Goal: Information Seeking & Learning: Compare options

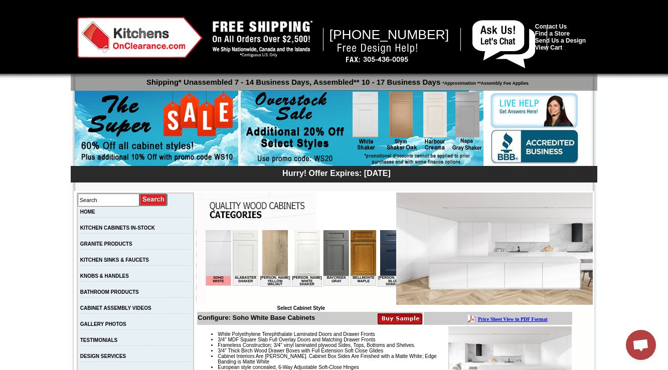
scroll to position [161, 0]
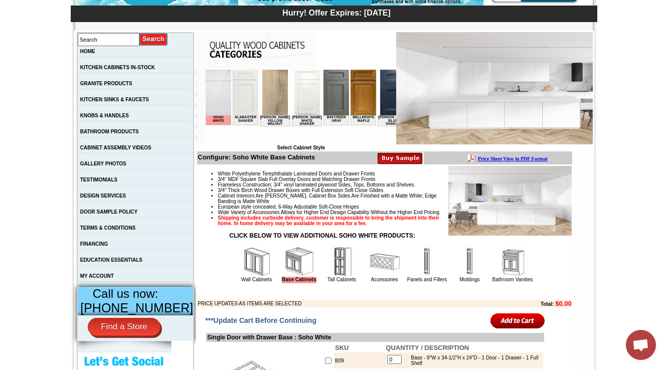
click at [515, 274] on img at bounding box center [513, 262] width 30 height 30
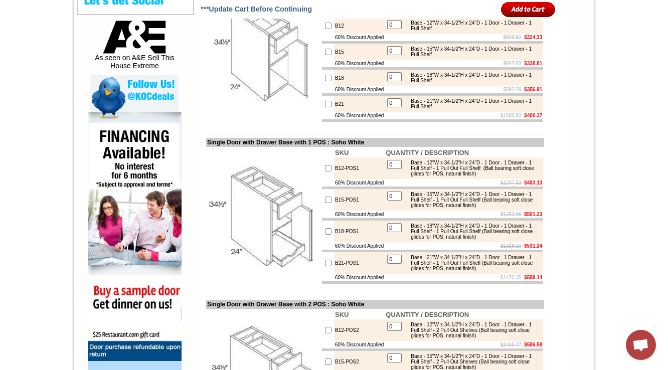
scroll to position [501, 0]
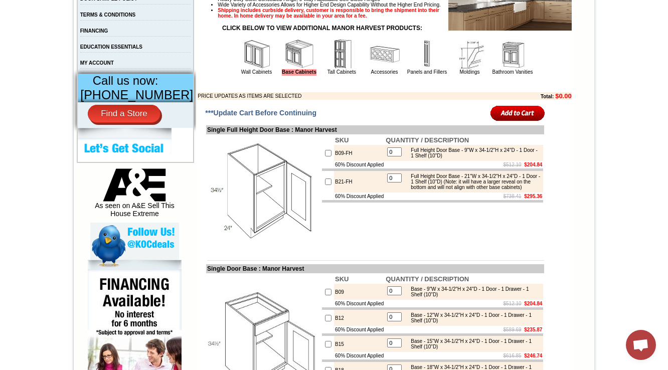
scroll to position [401, 0]
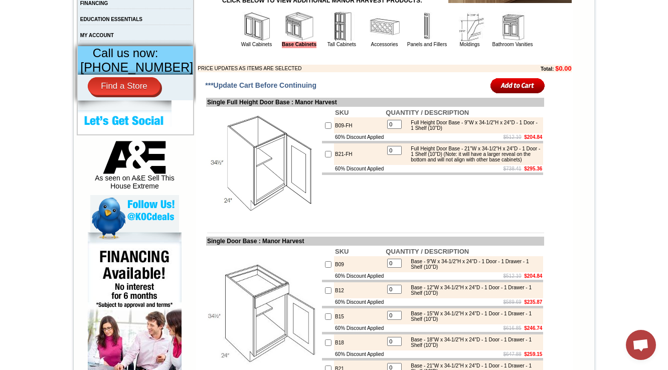
click at [242, 42] on img at bounding box center [257, 27] width 30 height 30
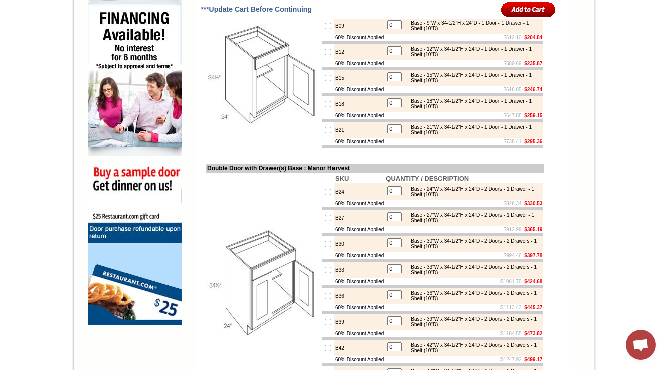
scroll to position [642, 0]
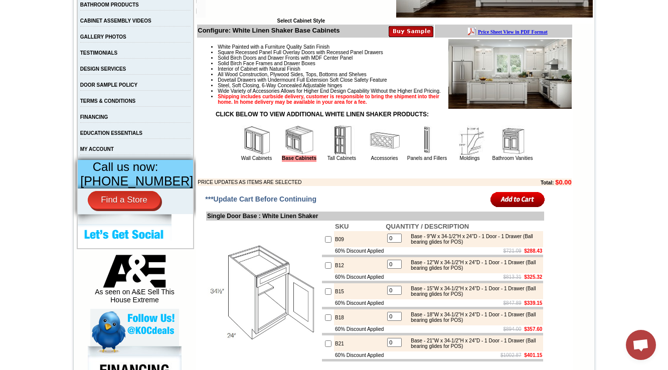
scroll to position [281, 0]
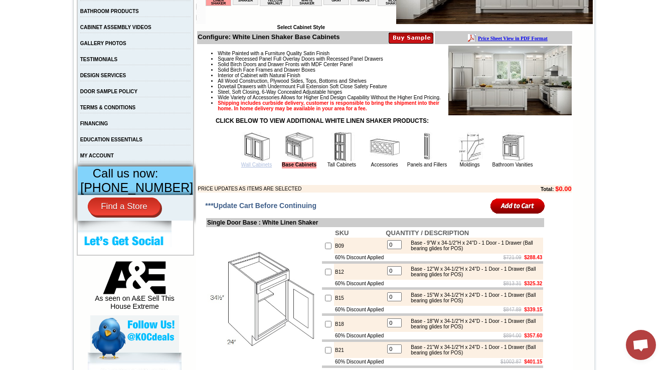
click at [245, 168] on link "Wall Cabinets" at bounding box center [256, 165] width 31 height 6
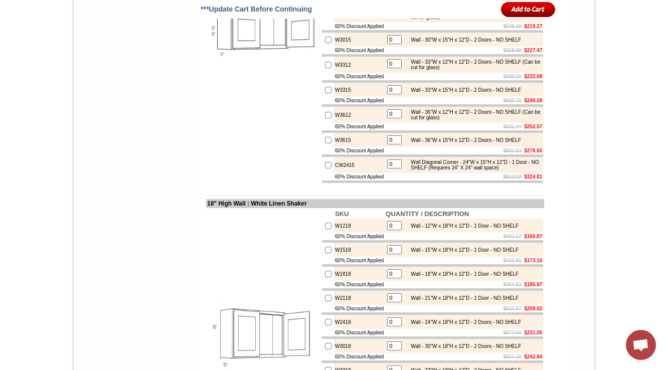
scroll to position [1686, 0]
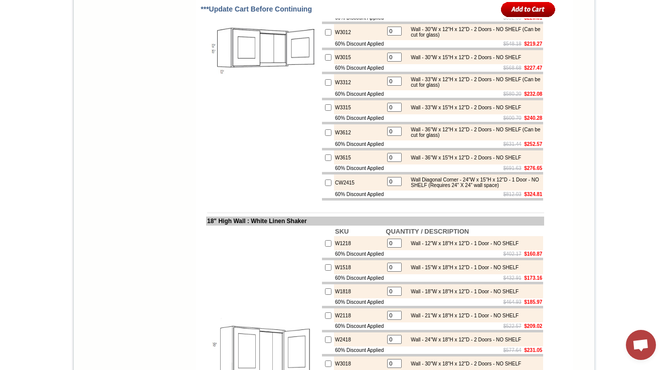
click at [337, 140] on td "W3612" at bounding box center [359, 132] width 51 height 16
copy td "W3612"
click at [334, 140] on td "W3612" at bounding box center [359, 132] width 51 height 16
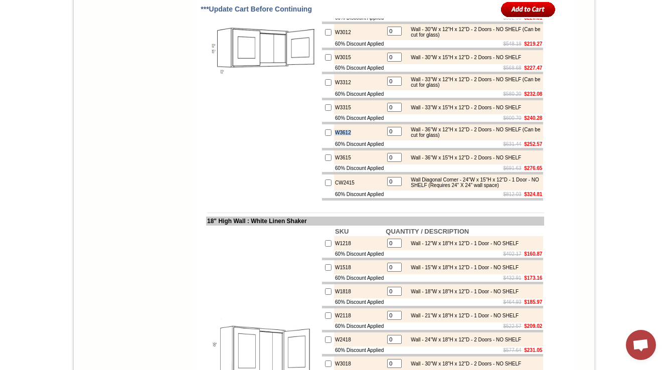
scroll to position [1646, 0]
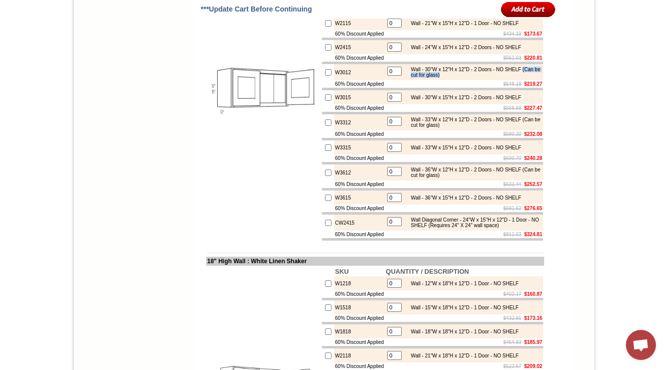
drag, startPoint x: 411, startPoint y: 164, endPoint x: 469, endPoint y: 166, distance: 57.7
click at [469, 78] on div "Wall - 30"W x 12"H x 12"D - 2 Doors - NO SHELF (Can be cut for glass)" at bounding box center [473, 72] width 135 height 11
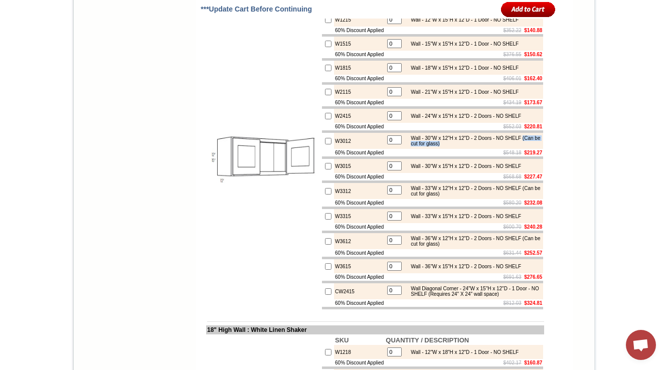
scroll to position [1565, 0]
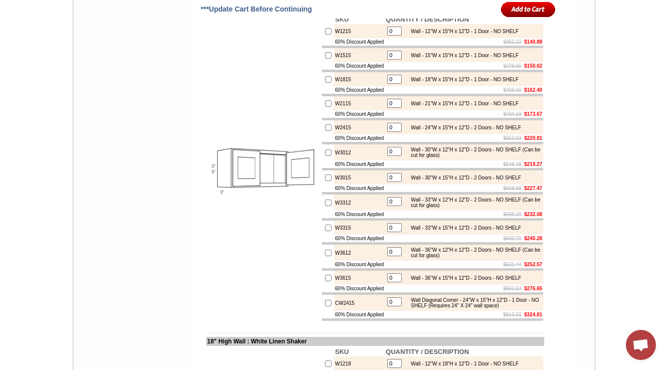
drag, startPoint x: 197, startPoint y: 92, endPoint x: 254, endPoint y: 89, distance: 57.3
click at [254, 14] on td "12"-15" High Wall : White Linen Shaker" at bounding box center [375, 9] width 338 height 9
copy td "12"-15" High Wa"
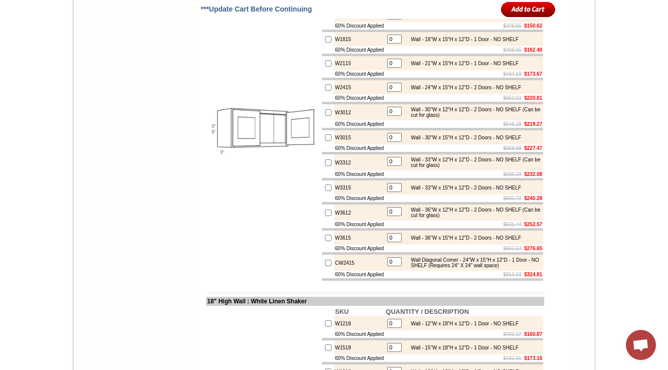
scroll to position [1646, 0]
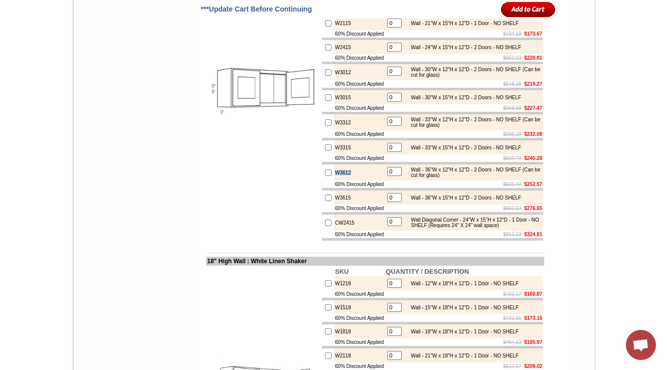
drag, startPoint x: 348, startPoint y: 269, endPoint x: 323, endPoint y: 269, distance: 24.6
click at [334, 181] on td "W3612" at bounding box center [359, 173] width 51 height 16
copy td "W3612"
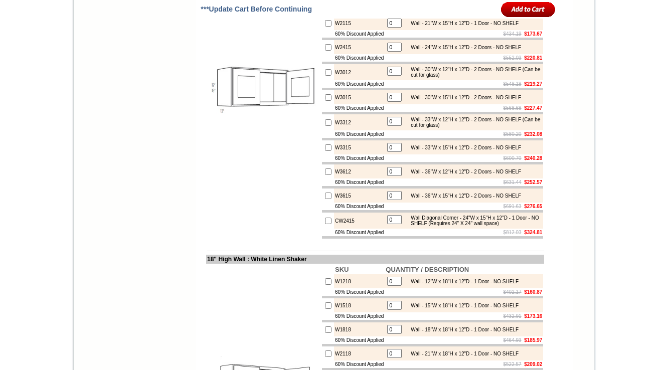
scroll to position [1606, 0]
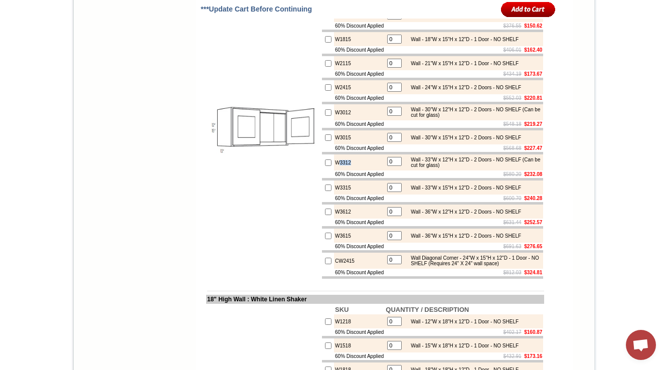
drag, startPoint x: 349, startPoint y: 255, endPoint x: 272, endPoint y: 246, distance: 76.7
click at [323, 171] on tr "W3312 0 Wall - 33"W x 12"H x 12"D - 2 Doors - NO SHELF (Can be cut for glass)" at bounding box center [432, 163] width 221 height 16
copy td "3312"
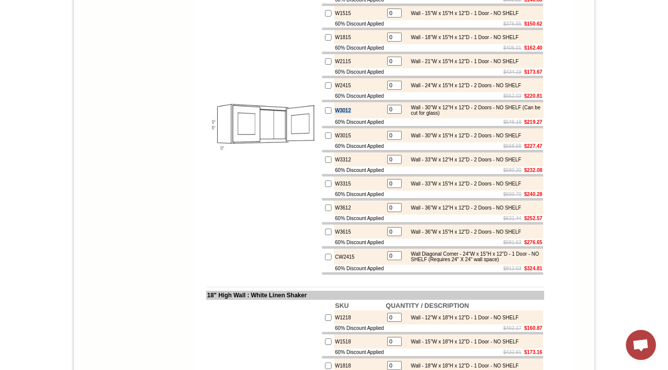
drag, startPoint x: 349, startPoint y: 201, endPoint x: 321, endPoint y: 200, distance: 28.6
click at [322, 118] on tr "W3012 0 Wall - 30"W x 12"H x 12"D - 2 Doors - NO SHELF (Can be cut for glass)" at bounding box center [432, 110] width 221 height 16
copy tr "W3012"
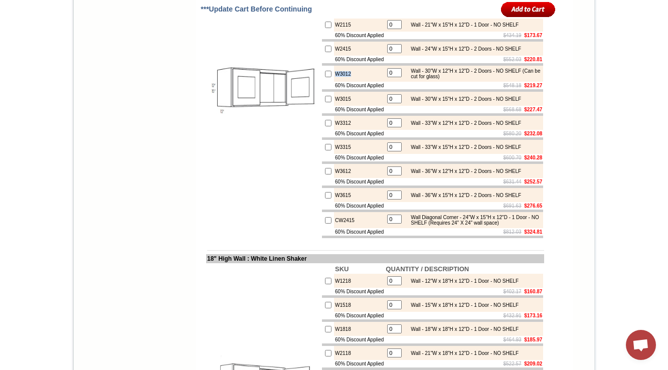
scroll to position [1646, 0]
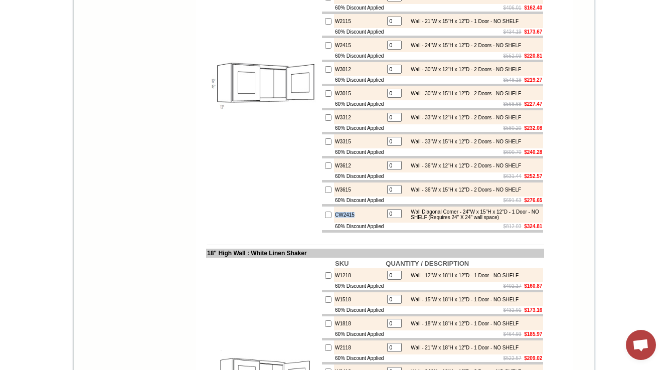
drag, startPoint x: 349, startPoint y: 307, endPoint x: 316, endPoint y: 308, distance: 33.6
click at [322, 223] on tr "CW2415 0 Wall Diagonal Corner - 24"W x 15"H x 12"D - 1 Door - NO SHELF (Require…" at bounding box center [432, 215] width 221 height 16
copy tr "CW2415"
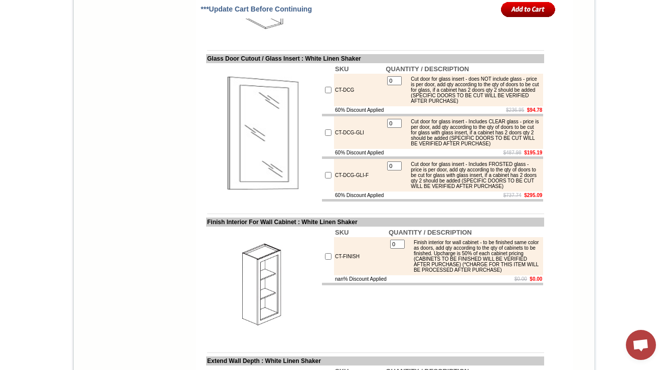
scroll to position [3986, 0]
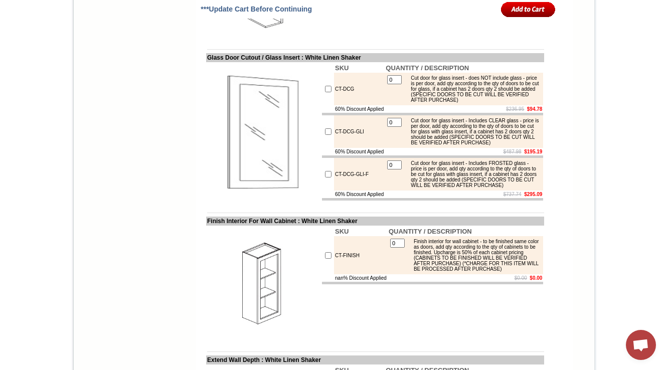
copy td "WS30"
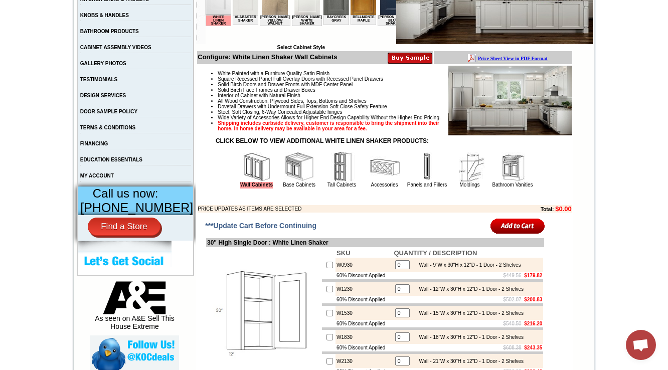
scroll to position [281, 0]
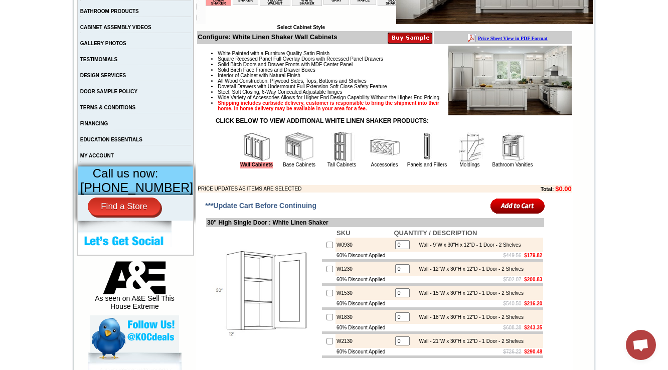
click at [284, 162] on img at bounding box center [299, 147] width 30 height 30
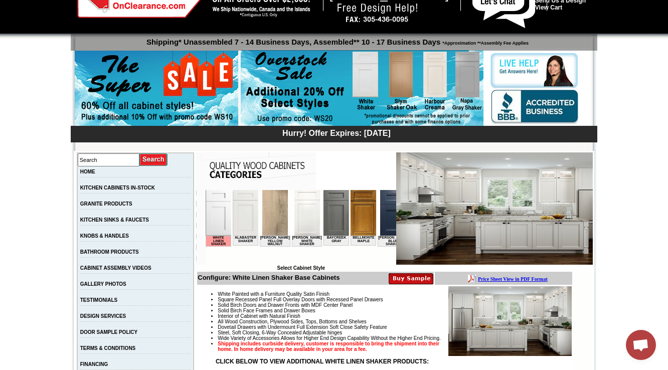
scroll to position [241, 0]
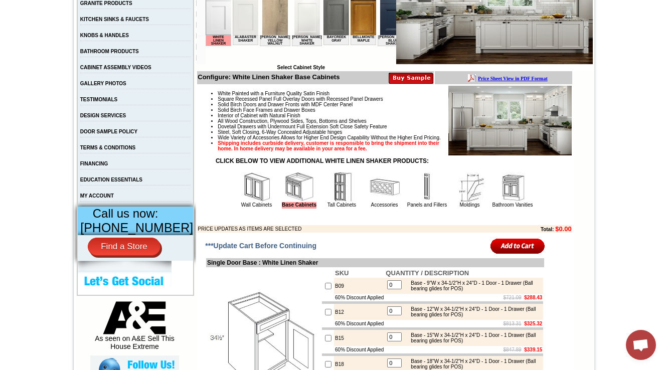
click at [242, 197] on img at bounding box center [257, 187] width 30 height 30
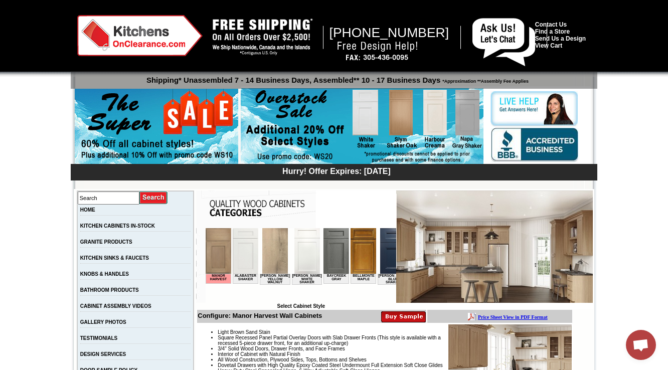
scroll to position [241, 0]
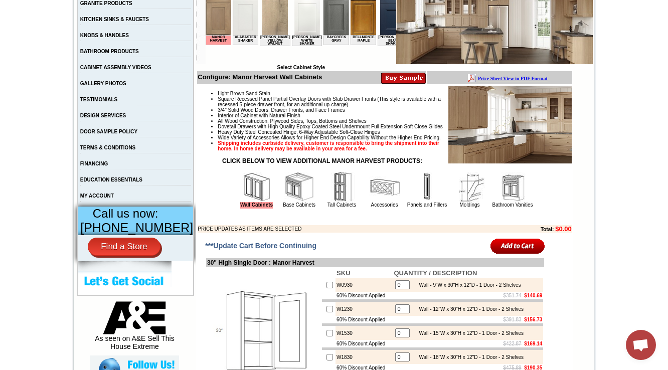
click at [284, 202] on img at bounding box center [299, 187] width 30 height 30
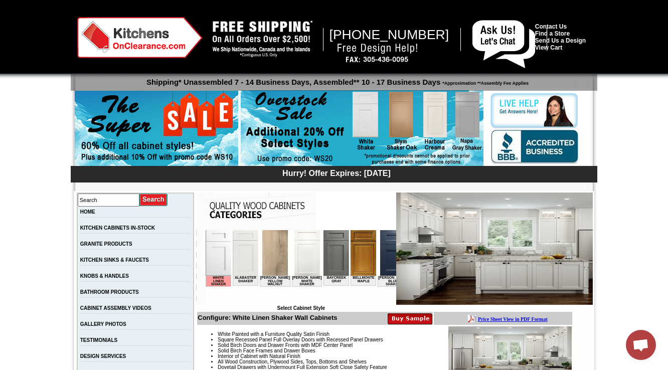
scroll to position [241, 0]
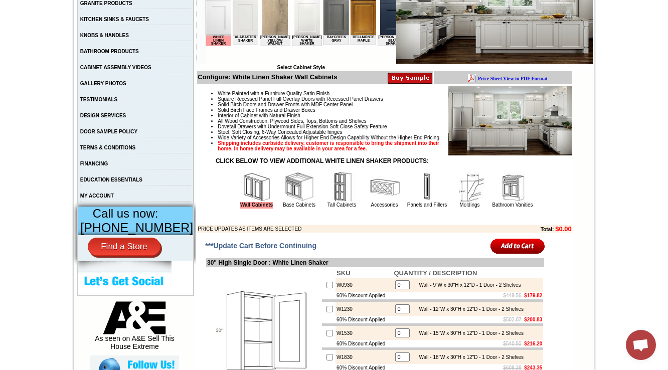
click at [291, 202] on img at bounding box center [299, 187] width 30 height 30
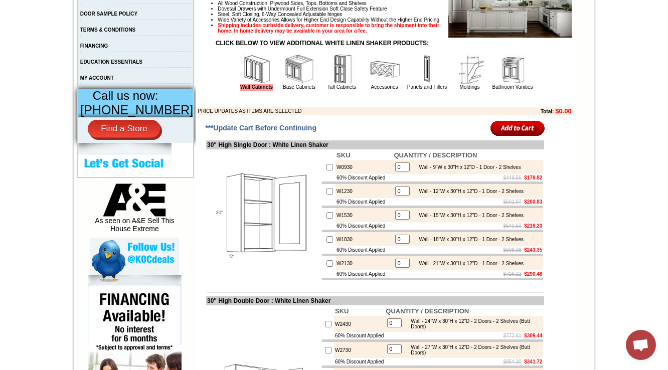
scroll to position [361, 0]
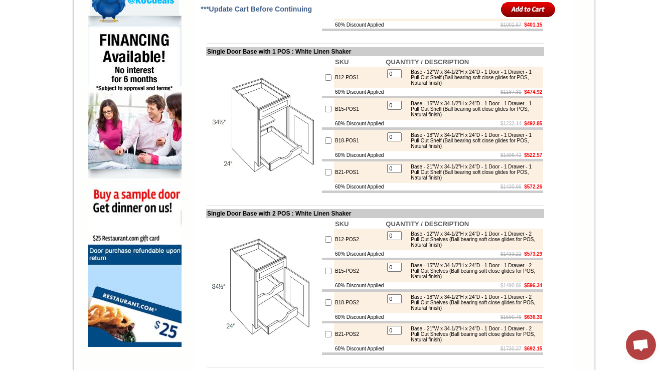
scroll to position [682, 0]
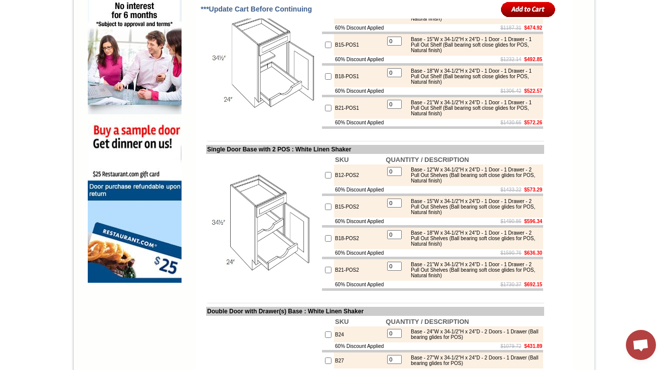
drag, startPoint x: 355, startPoint y: 223, endPoint x: 346, endPoint y: 217, distance: 11.3
click at [348, 186] on td "B12-POS2" at bounding box center [359, 176] width 51 height 22
drag, startPoint x: 361, startPoint y: 117, endPoint x: 321, endPoint y: 122, distance: 40.0
click at [322, 87] on tr "B18-POS1 0 Base - 18"W x 34-1/2"H x 24"D - 1 Door - 1 Drawer - 1 Pull Out Shelf…" at bounding box center [432, 77] width 221 height 22
copy tr "B18-POS1"
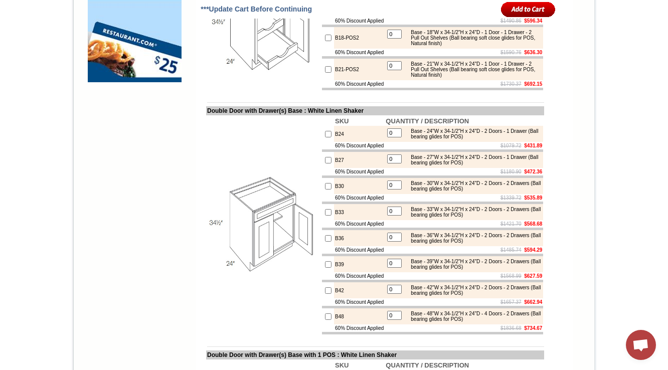
scroll to position [923, 0]
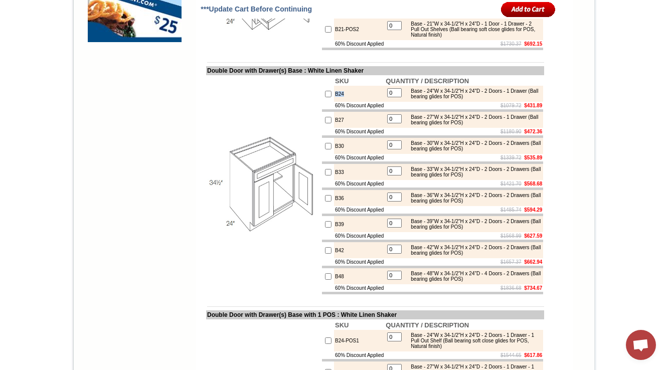
drag, startPoint x: 341, startPoint y: 155, endPoint x: 318, endPoint y: 159, distance: 23.5
click at [322, 102] on tr "B24 0 Base - 24"W x 34-1/2"H x 24"D - 2 Doors - 1 Drawer (Ball bearing glides f…" at bounding box center [432, 94] width 221 height 16
copy tr "B24"
drag, startPoint x: 433, startPoint y: 159, endPoint x: 503, endPoint y: 158, distance: 69.7
click at [503, 99] on div "Base - 24"W x 34-1/2"H x 24"D - 2 Doors - 1 Drawer (Ball bearing glides for POS)" at bounding box center [473, 93] width 135 height 11
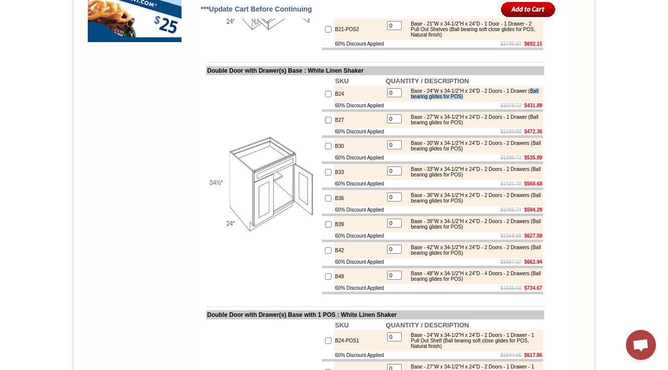
click at [365, 128] on td "B27" at bounding box center [359, 120] width 51 height 16
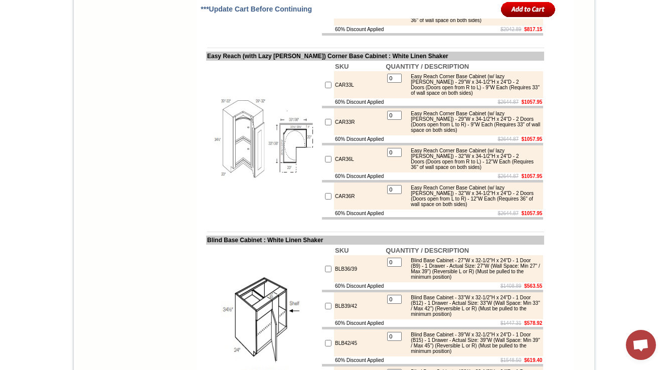
scroll to position [4977, 0]
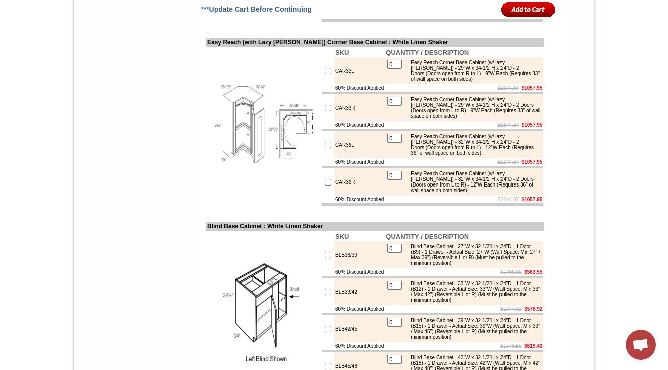
drag, startPoint x: 362, startPoint y: 52, endPoint x: 325, endPoint y: 52, distance: 37.1
copy td "DB24-2"
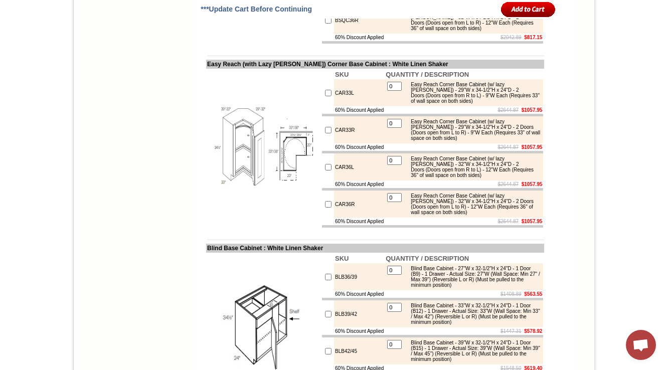
scroll to position [4937, 0]
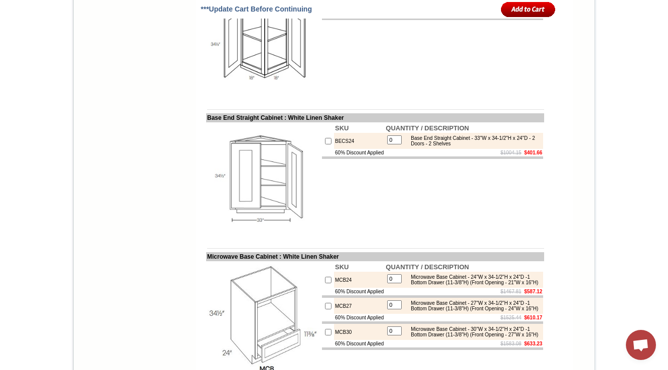
scroll to position [5378, 0]
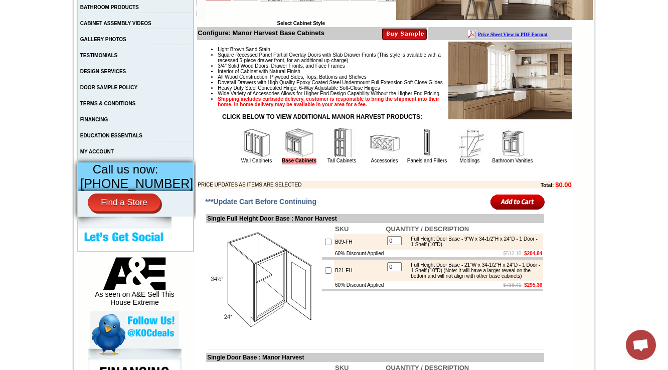
scroll to position [304, 0]
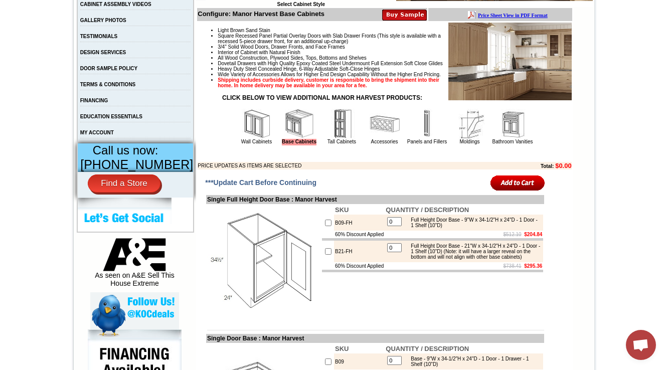
click at [513, 139] on img at bounding box center [513, 124] width 30 height 30
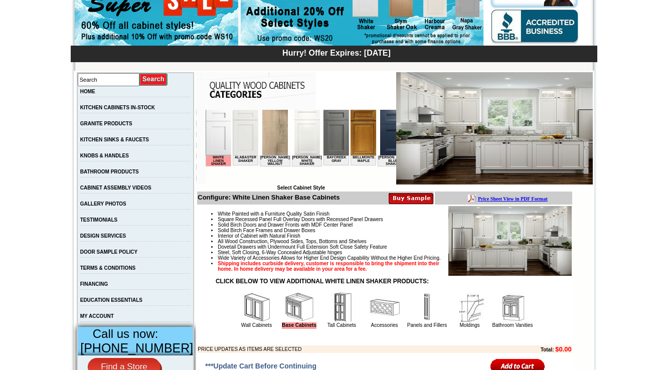
scroll to position [241, 0]
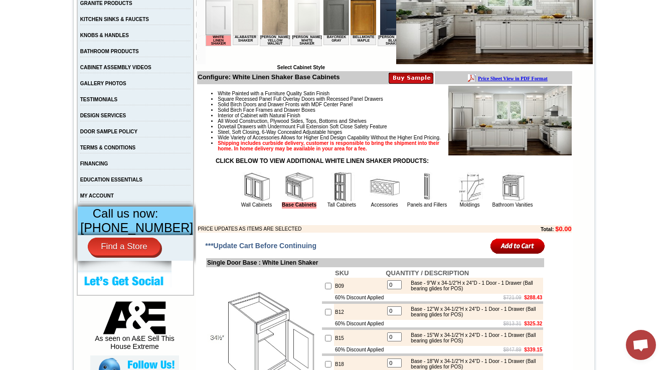
click at [513, 202] on img at bounding box center [513, 187] width 30 height 30
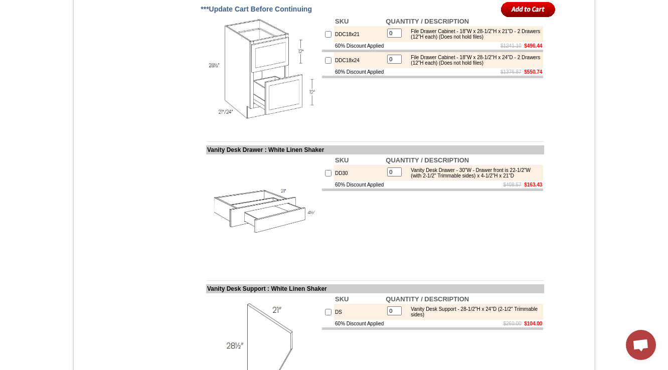
scroll to position [1204, 0]
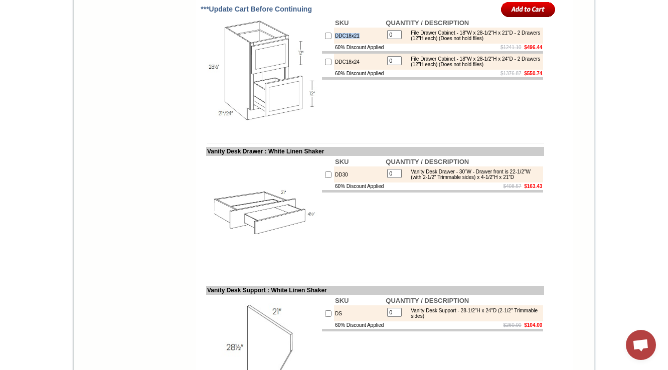
drag, startPoint x: 356, startPoint y: 91, endPoint x: 320, endPoint y: 97, distance: 36.1
click at [322, 44] on tr "DDC18x21 0 File Drawer Cabinet - 18"W x 28-1/2"H x 21"D - 2 Drawers (12"H each)…" at bounding box center [432, 36] width 221 height 16
copy tr "DDC18x21"
drag, startPoint x: 473, startPoint y: 123, endPoint x: 529, endPoint y: 121, distance: 56.2
click at [529, 67] on div "File Drawer Cabinet - 18"W x 28-1/2"H x 24"D - 2 Drawers (12"H each) (Does not …" at bounding box center [473, 61] width 135 height 11
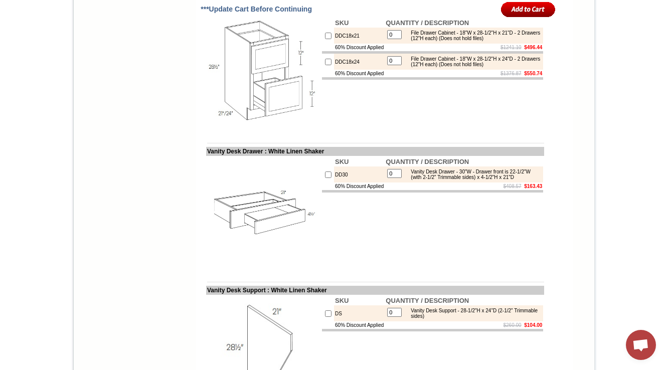
click at [352, 139] on td at bounding box center [375, 136] width 338 height 8
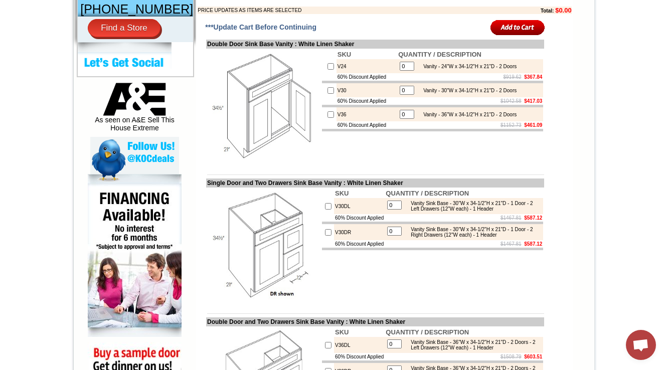
scroll to position [442, 0]
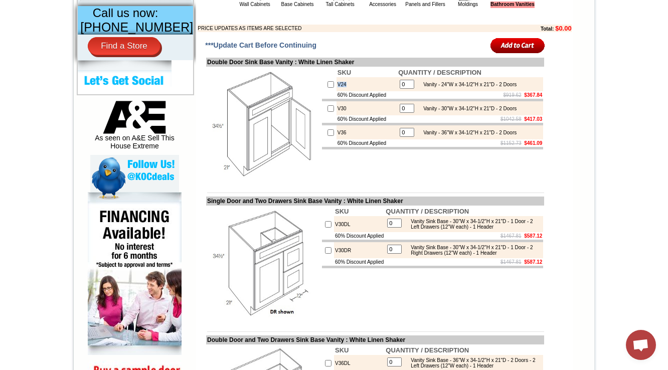
drag, startPoint x: 337, startPoint y: 102, endPoint x: 325, endPoint y: 108, distance: 12.8
click at [337, 91] on td "V24" at bounding box center [367, 84] width 61 height 14
copy td "V24"
drag, startPoint x: 198, startPoint y: 81, endPoint x: 294, endPoint y: 77, distance: 95.4
click at [294, 67] on td "Double Door Sink Base Vanity : White Linen Shaker" at bounding box center [375, 62] width 338 height 9
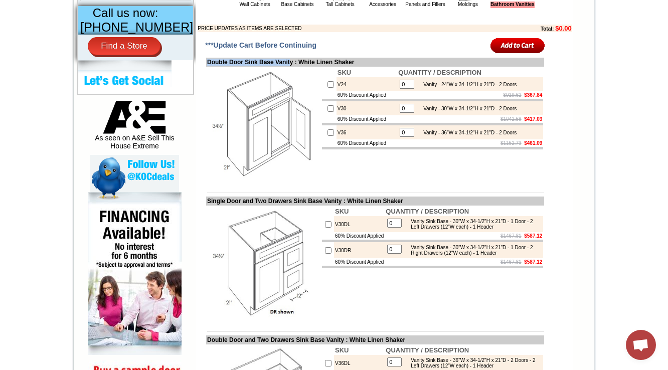
copy td "Double Door Sink Base Vanit"
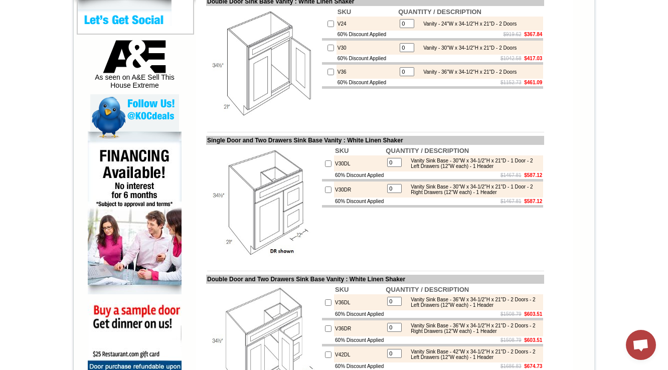
scroll to position [440, 0]
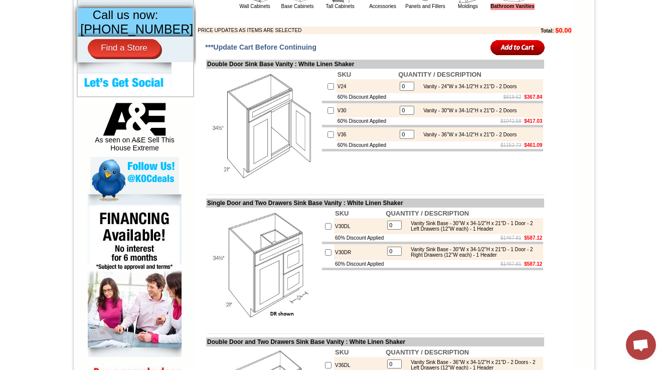
click at [470, 191] on td at bounding box center [375, 188] width 338 height 8
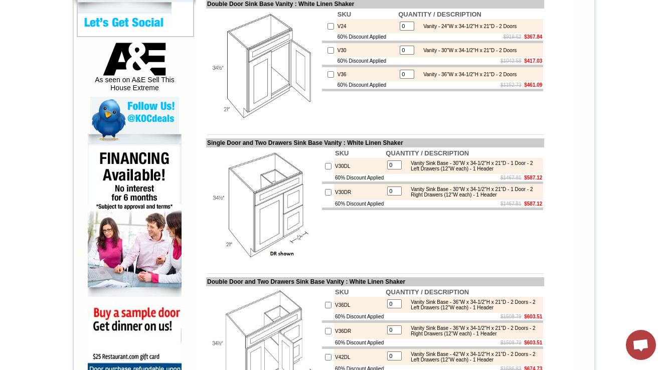
scroll to position [480, 0]
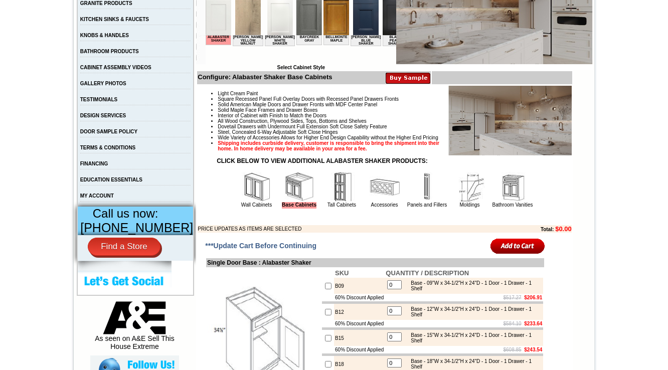
scroll to position [241, 0]
click at [509, 201] on img at bounding box center [513, 187] width 30 height 30
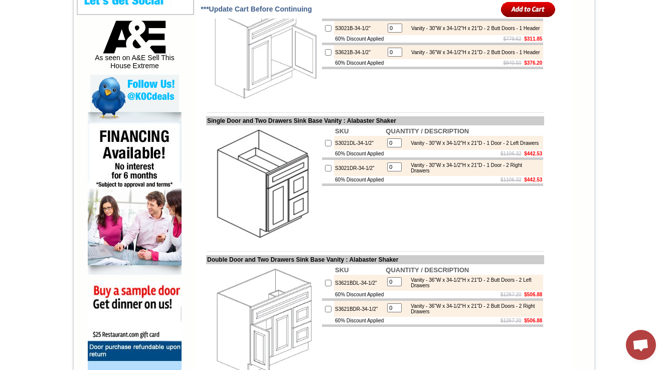
scroll to position [401, 0]
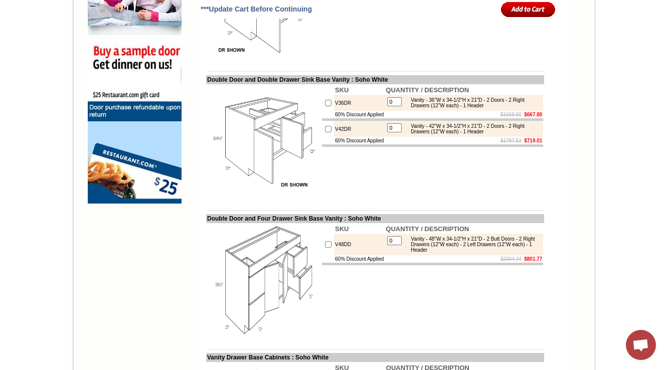
scroll to position [763, 0]
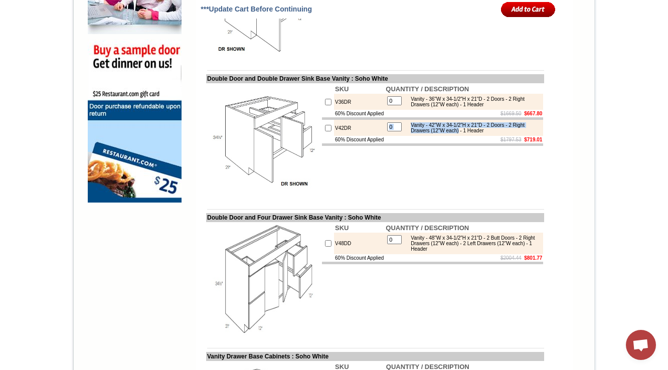
drag, startPoint x: 480, startPoint y: 161, endPoint x: 515, endPoint y: 165, distance: 34.8
click at [515, 136] on td "0 Vanity - 42"W x 34-1/2"H x 21"D - 2 Doors - 2 Right Drawers (12"W each) - 1 H…" at bounding box center [464, 128] width 159 height 16
copy tbody "Vanity - 42"W x 34-1/2"H x 21"D - 2 Doors - 2 Right Drawers (12"W each)"
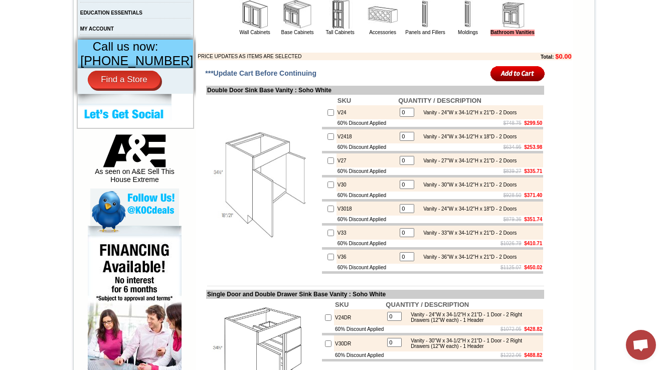
scroll to position [401, 0]
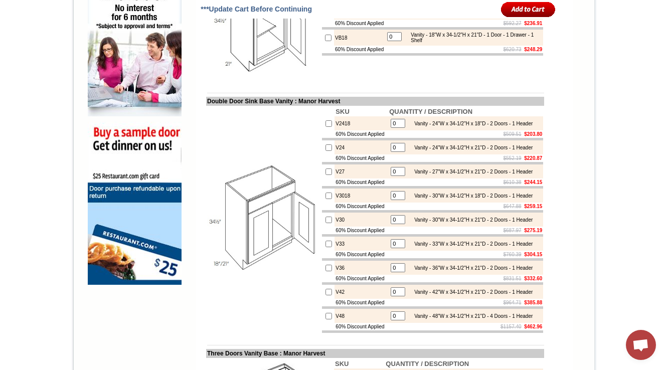
scroll to position [682, 0]
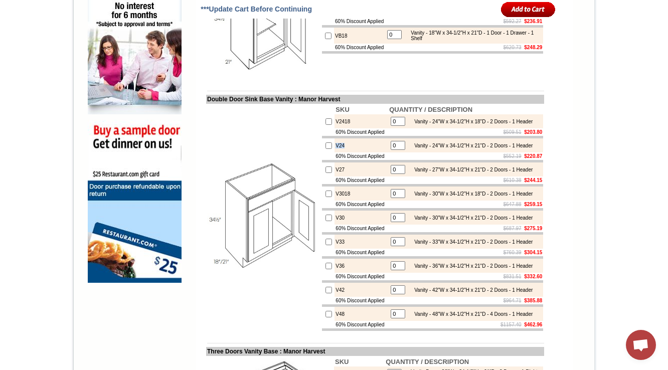
drag, startPoint x: 331, startPoint y: 178, endPoint x: 311, endPoint y: 181, distance: 19.8
click at [322, 153] on tr "V24 0 Vanity - 24"W x 34-1/2"H x 21"D - 2 Doors - 1 Header" at bounding box center [432, 145] width 221 height 14
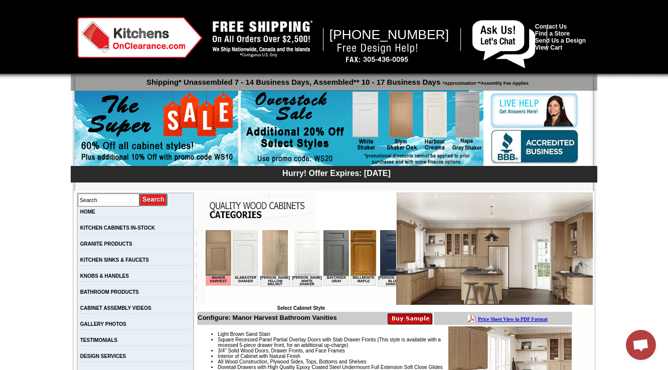
scroll to position [241, 0]
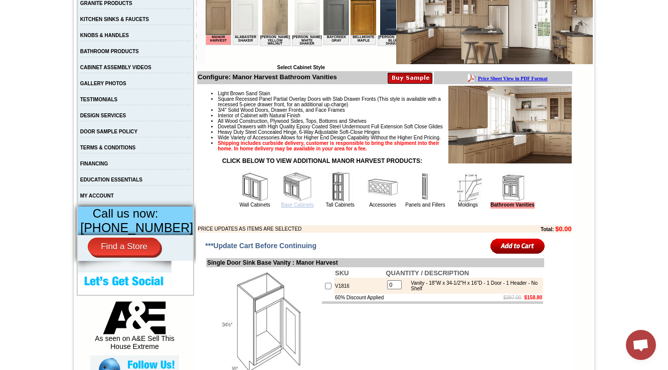
click at [294, 208] on link "Base Cabinets" at bounding box center [297, 205] width 33 height 6
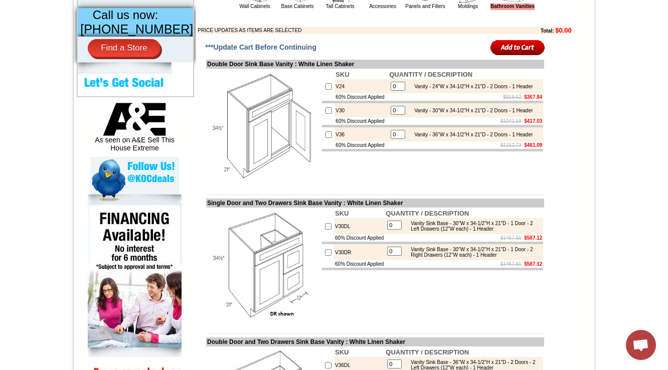
scroll to position [239, 0]
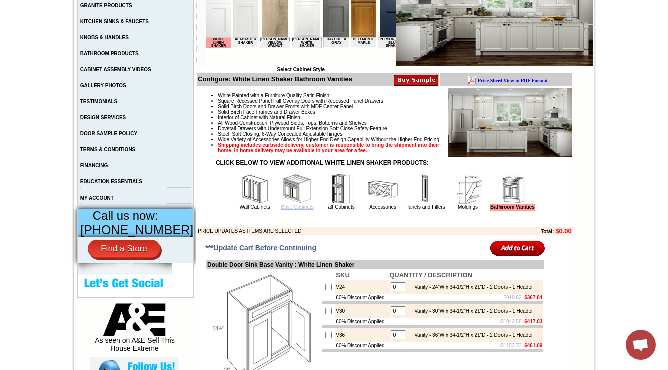
click at [286, 210] on link "Base Cabinets" at bounding box center [297, 207] width 33 height 6
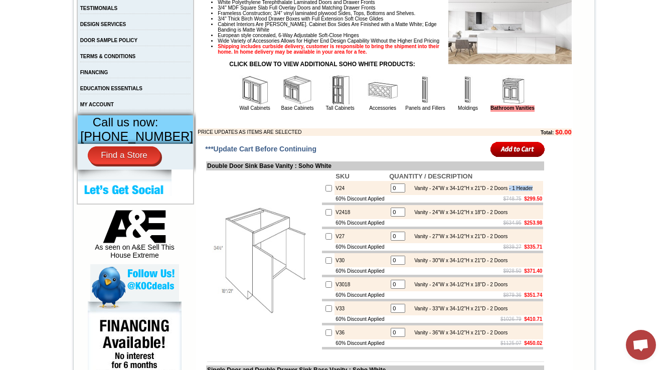
scroll to position [372, 0]
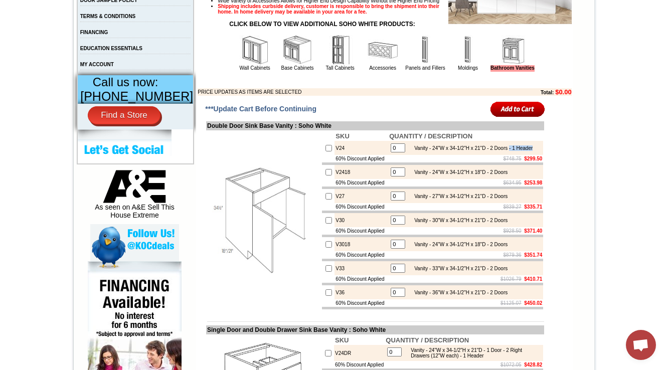
click at [259, 255] on img at bounding box center [263, 220] width 113 height 113
drag, startPoint x: 199, startPoint y: 142, endPoint x: 290, endPoint y: 144, distance: 91.3
click at [290, 130] on td "Double Door Sink Base Vanity : Soho White" at bounding box center [375, 125] width 338 height 9
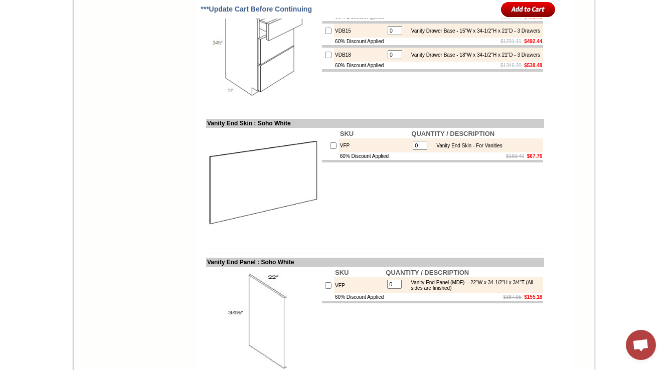
scroll to position [854, 0]
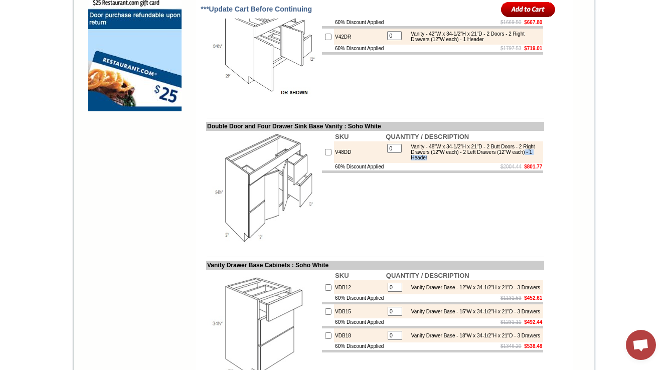
drag, startPoint x: 475, startPoint y: 191, endPoint x: 442, endPoint y: 194, distance: 33.3
click at [442, 162] on table "0 Vanity - 48"W x 34-1/2"H x 21"D - 2 Butt Doors - 2 Right Drawers (12"W each) …" at bounding box center [464, 152] width 157 height 20
copy div "- 1 Header"
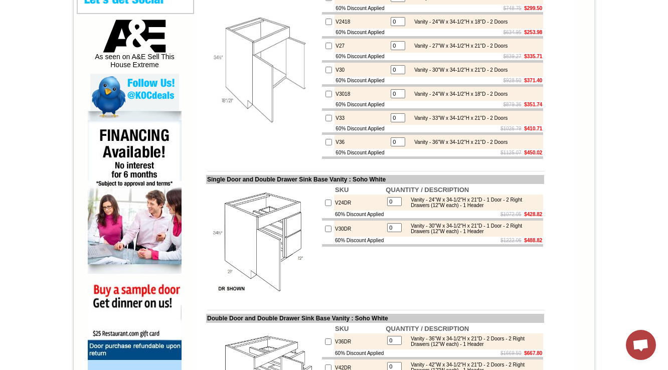
scroll to position [453, 0]
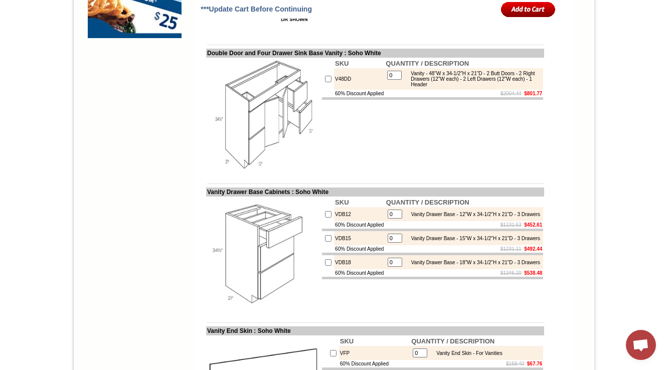
scroll to position [934, 0]
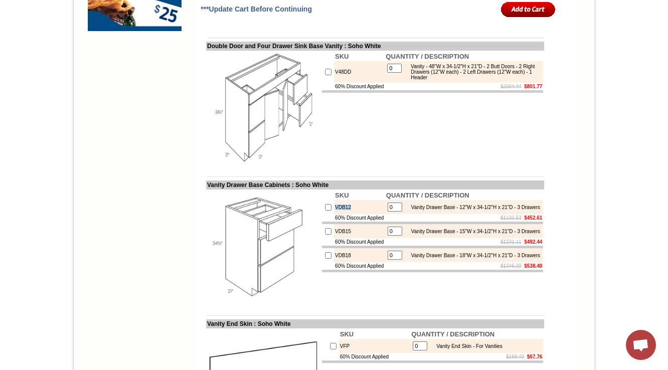
drag, startPoint x: 347, startPoint y: 261, endPoint x: 317, endPoint y: 265, distance: 30.4
click at [322, 214] on tr "VDB12 0 Vanity Drawer Base - 12"W x 34-1/2"H x 21"D - 3 Drawers" at bounding box center [432, 207] width 221 height 14
copy tr "VDB12"
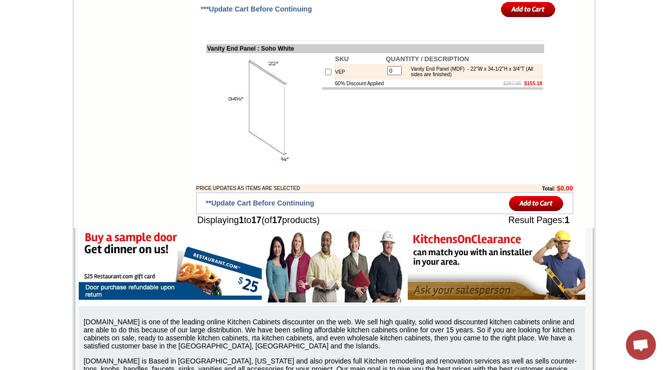
scroll to position [1215, 0]
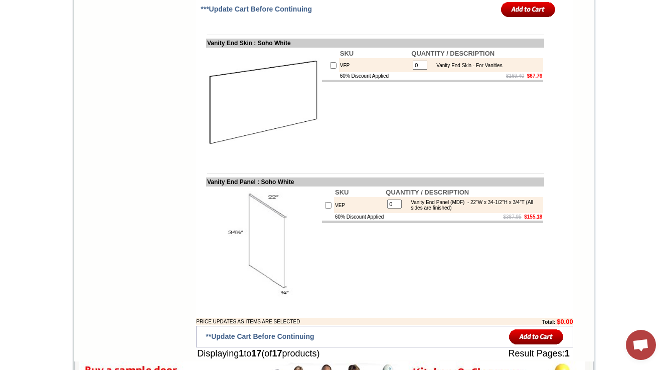
drag, startPoint x: 666, startPoint y: 265, endPoint x: 664, endPoint y: -35, distance: 300.0
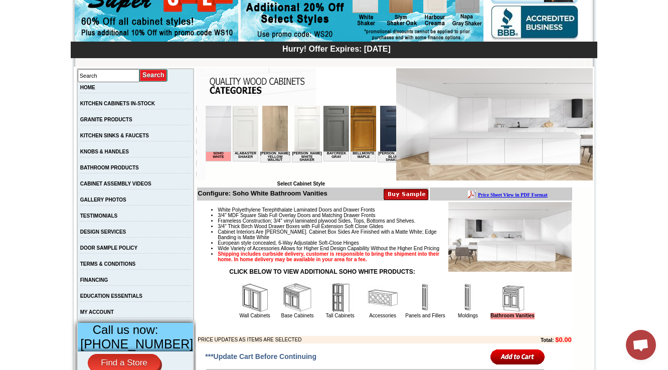
scroll to position [201, 0]
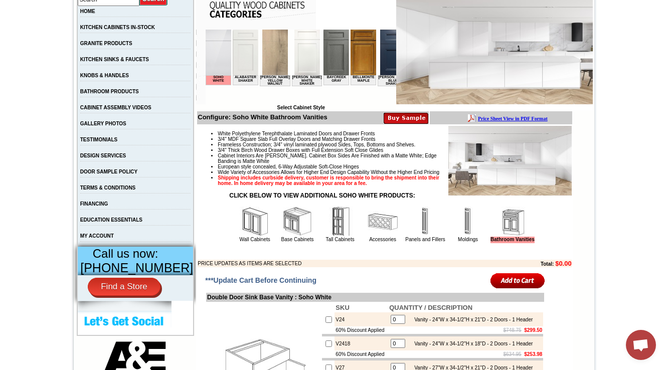
click at [284, 237] on img at bounding box center [297, 222] width 30 height 30
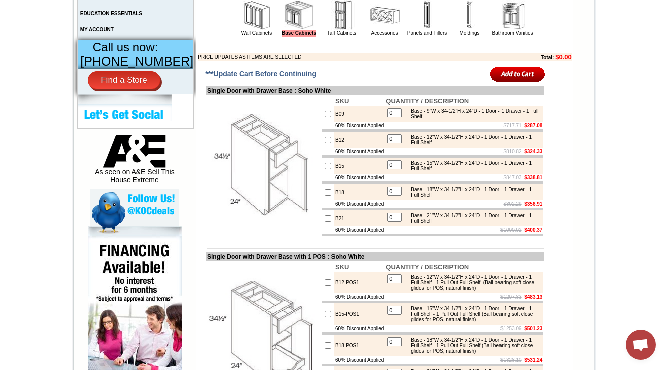
scroll to position [401, 0]
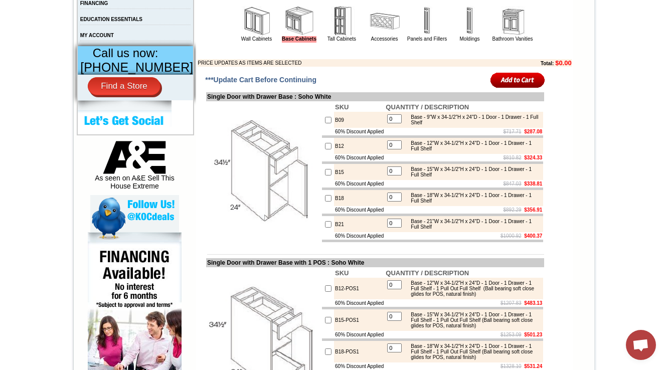
click at [243, 36] on img at bounding box center [257, 21] width 30 height 30
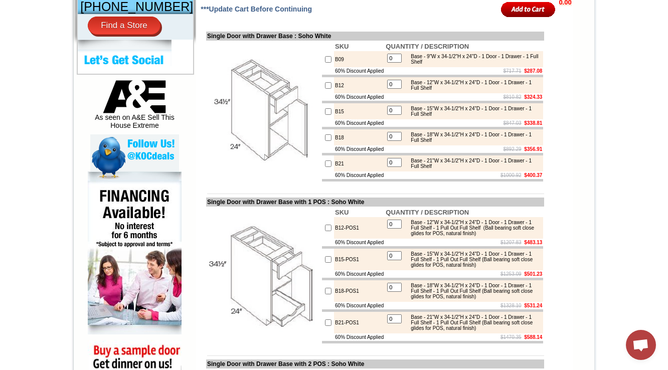
scroll to position [442, 0]
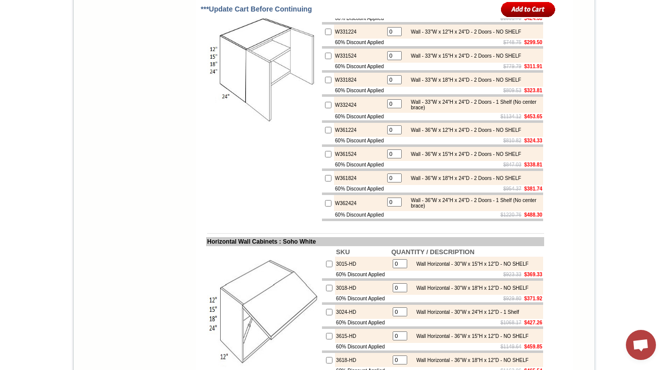
scroll to position [2127, 0]
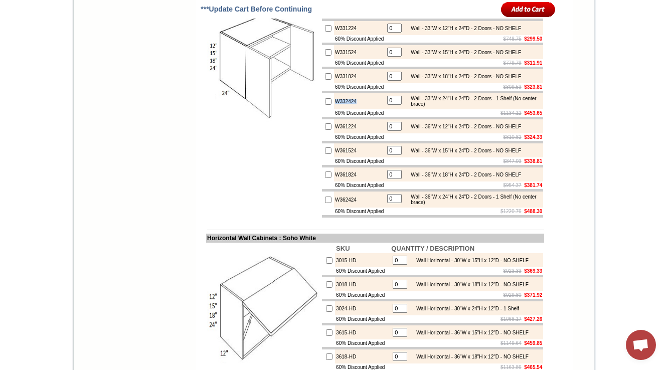
drag, startPoint x: 361, startPoint y: 215, endPoint x: 319, endPoint y: 209, distance: 42.6
click at [322, 109] on tr "W332424 0 Wall - 33"W x 24"H x 24"D - 2 Doors - 1 Shelf (No center brace)" at bounding box center [432, 101] width 221 height 16
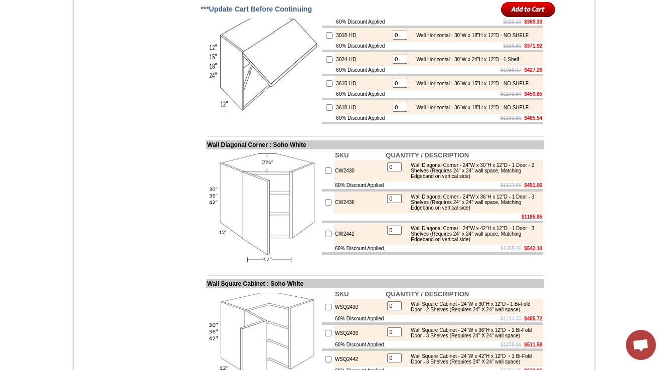
scroll to position [2391, 0]
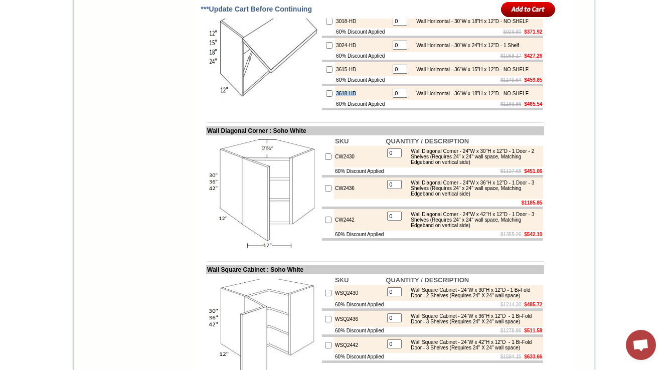
drag, startPoint x: 331, startPoint y: 228, endPoint x: 323, endPoint y: 227, distance: 7.6
click at [335, 100] on td "3618-HD" at bounding box center [362, 93] width 55 height 14
copy td "3618-HD"
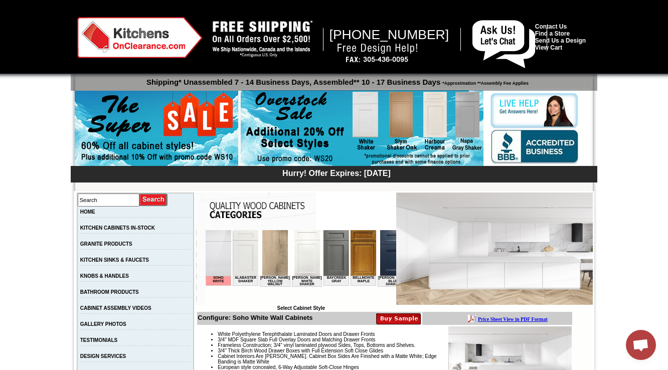
scroll to position [241, 0]
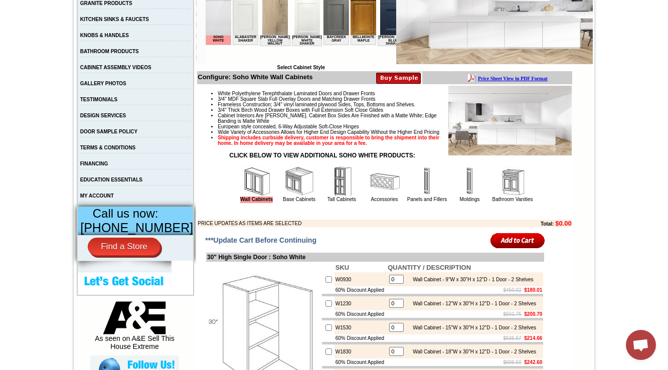
click at [375, 203] on td "Accessories" at bounding box center [385, 185] width 42 height 38
click at [375, 202] on link "Accessories" at bounding box center [384, 200] width 27 height 6
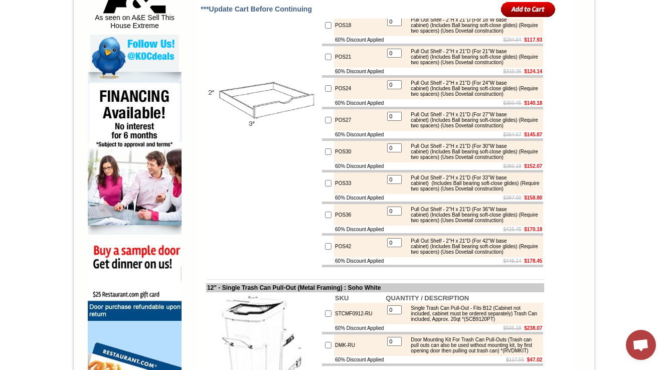
scroll to position [321, 0]
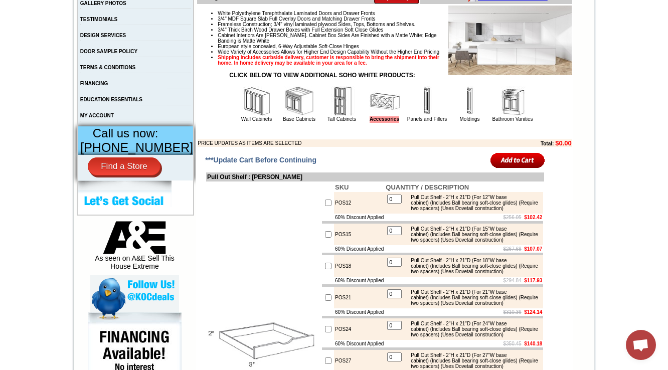
click at [412, 116] on img at bounding box center [427, 101] width 30 height 30
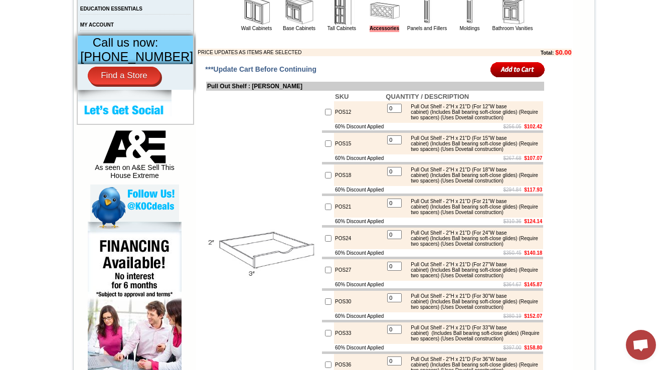
scroll to position [442, 0]
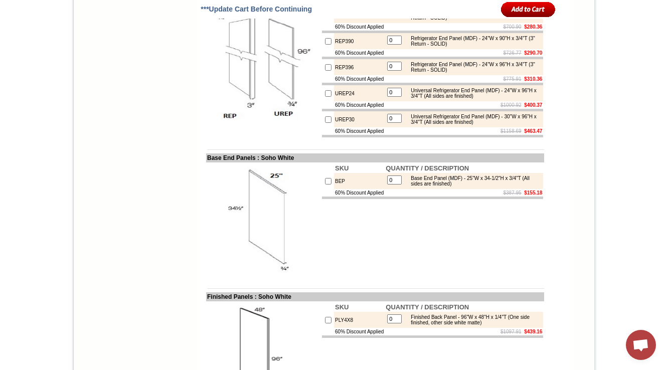
scroll to position [963, 0]
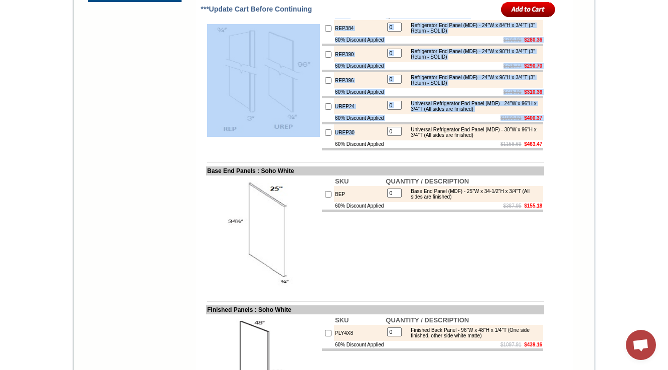
drag, startPoint x: 343, startPoint y: 175, endPoint x: 305, endPoint y: 181, distance: 38.6
click at [305, 152] on tr "SKU QUANTITY / DESCRIPTION REP384 0 Refrigerator End Panel (MDF) - 24"W x 84"H …" at bounding box center [375, 81] width 338 height 142
click at [345, 140] on td "UREP30" at bounding box center [359, 132] width 51 height 16
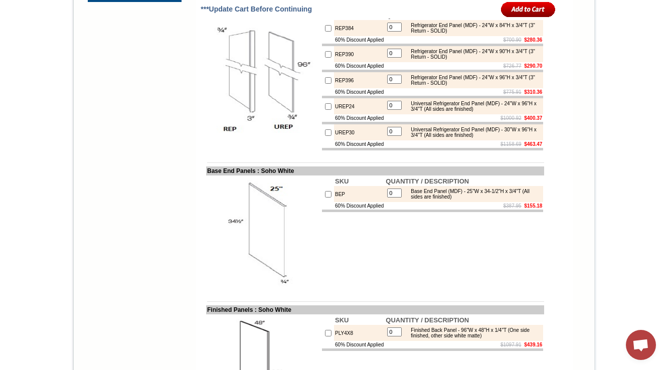
click at [336, 140] on td "UREP30" at bounding box center [359, 132] width 51 height 16
copy td "UREP30"
click at [361, 275] on td "SKU QUANTITY / DESCRIPTION BEP 0 Base End Panel (MDF) - 25"W x 34-1/2"H x 3/4"T…" at bounding box center [432, 233] width 223 height 115
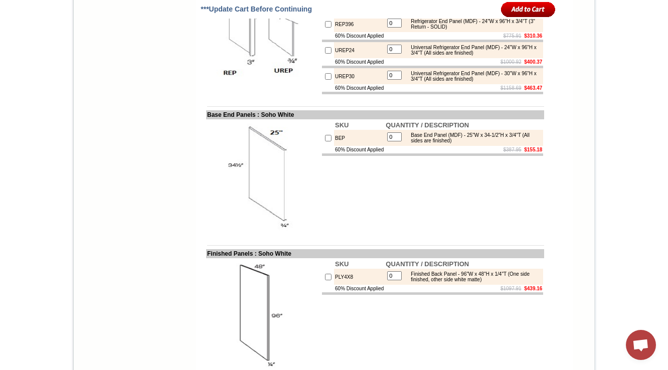
scroll to position [1084, 0]
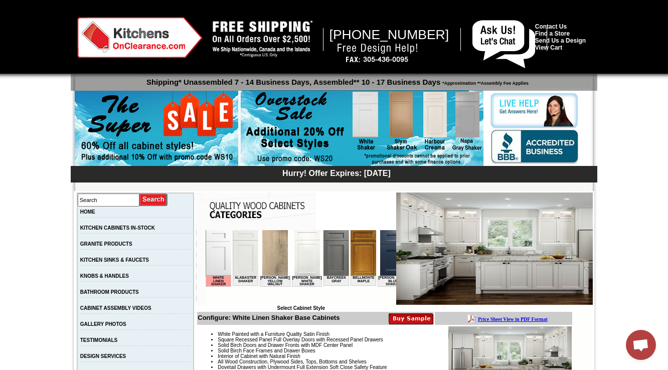
scroll to position [80, 0]
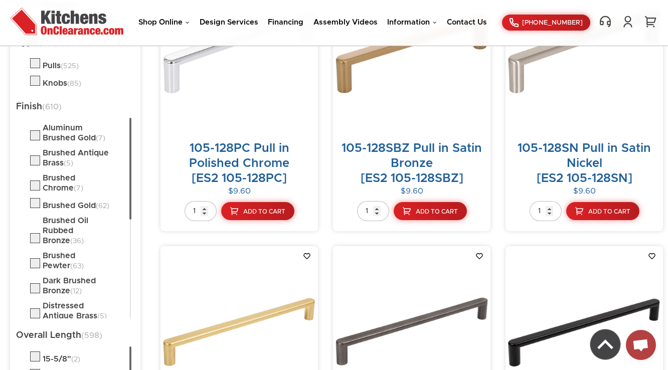
scroll to position [642, 0]
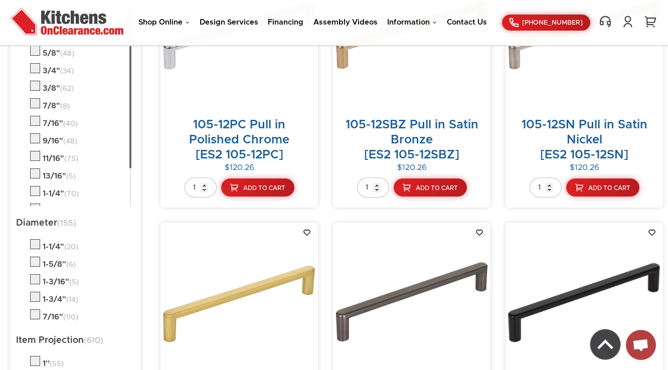
scroll to position [1365, 0]
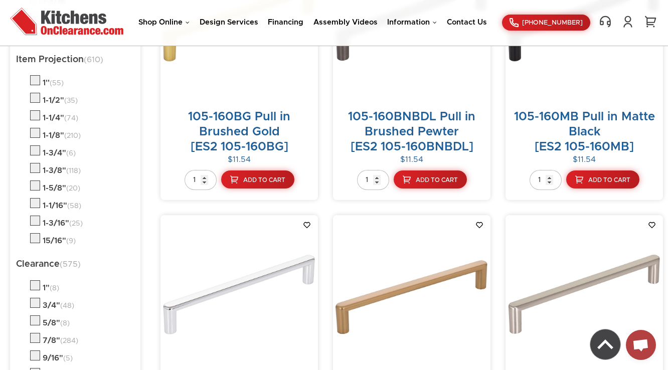
drag, startPoint x: 363, startPoint y: 265, endPoint x: 245, endPoint y: 267, distance: 117.9
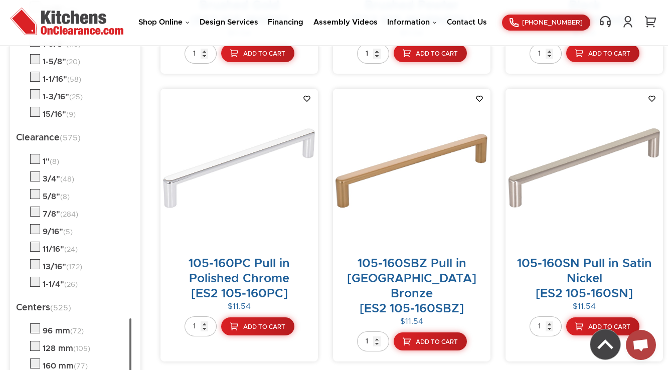
scroll to position [1646, 0]
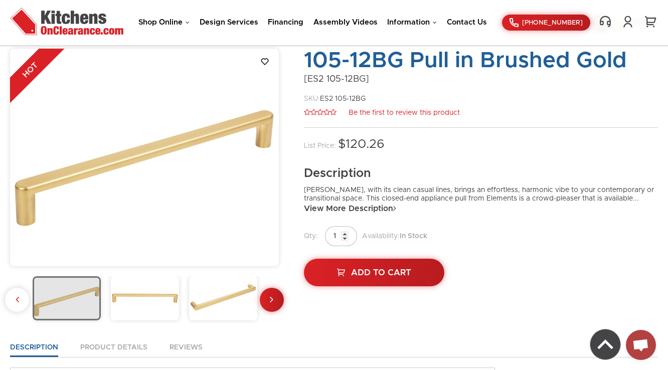
scroll to position [80, 0]
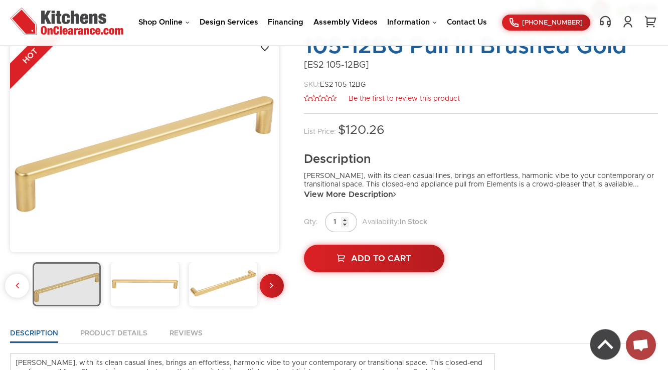
click at [159, 279] on img at bounding box center [145, 284] width 68 height 44
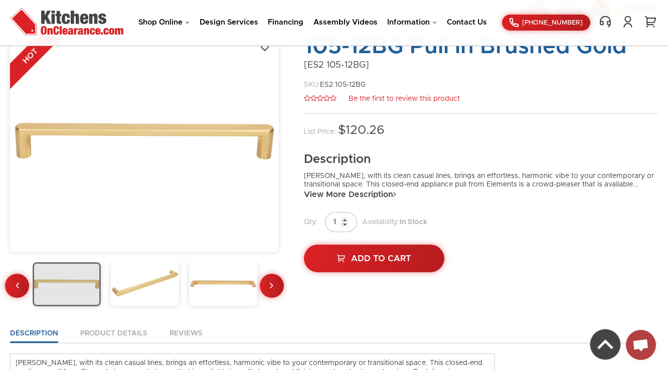
click at [159, 279] on img at bounding box center [145, 284] width 68 height 44
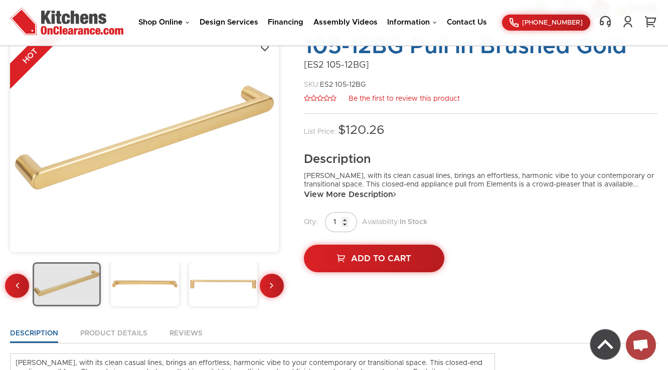
click at [159, 279] on img at bounding box center [145, 284] width 68 height 44
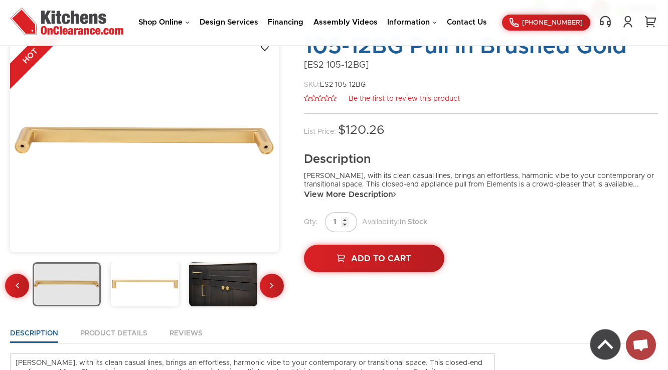
click at [159, 279] on img at bounding box center [145, 284] width 68 height 44
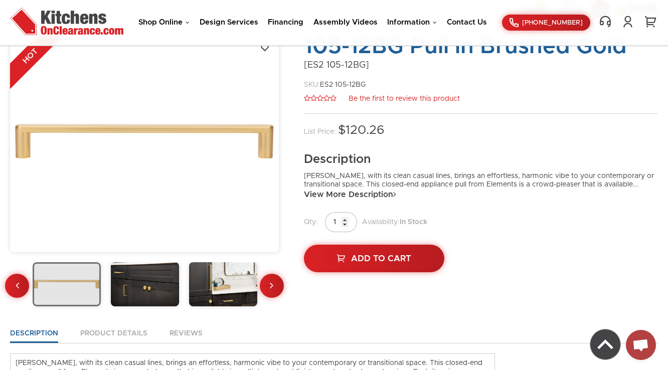
click at [159, 279] on img at bounding box center [145, 284] width 68 height 44
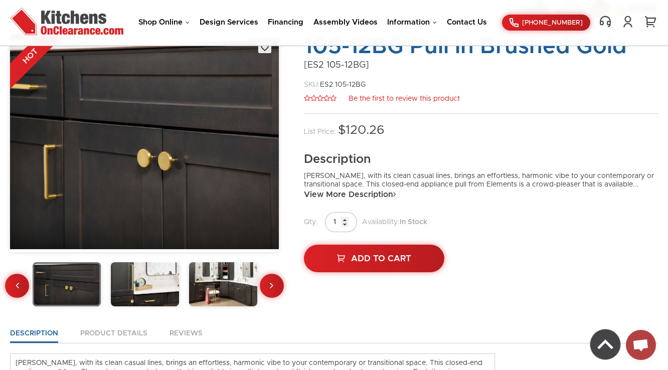
scroll to position [40, 0]
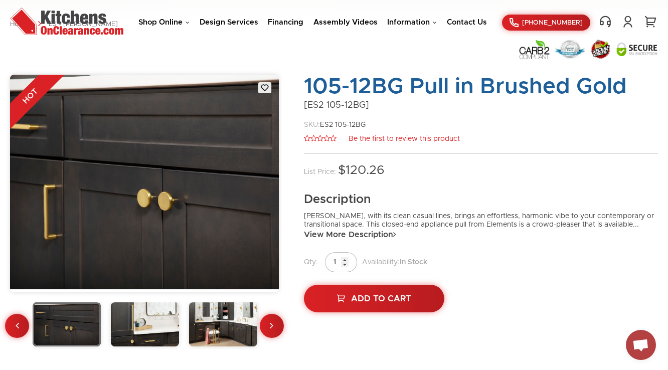
click at [141, 324] on img at bounding box center [145, 325] width 68 height 44
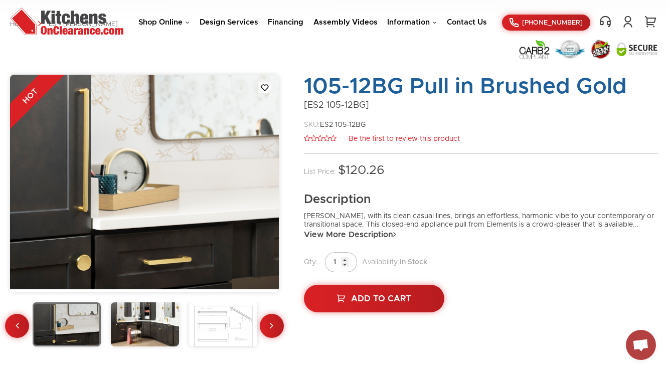
click at [141, 324] on img at bounding box center [145, 325] width 68 height 44
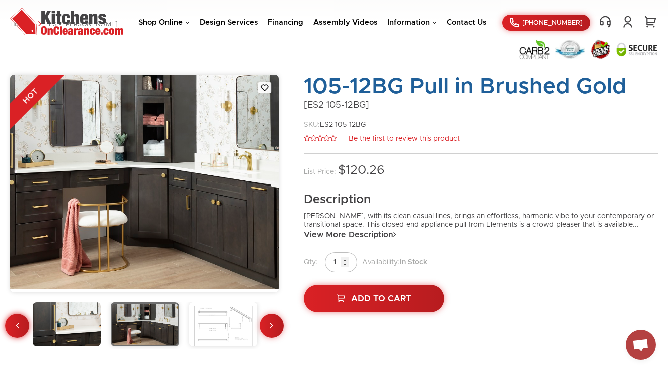
click at [14, 323] on link at bounding box center [17, 326] width 24 height 24
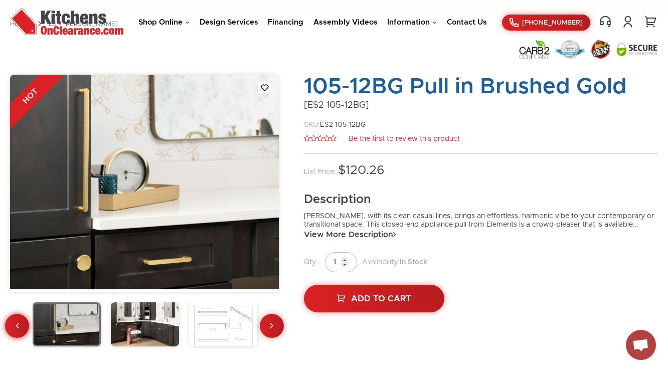
click at [14, 323] on link at bounding box center [17, 326] width 24 height 24
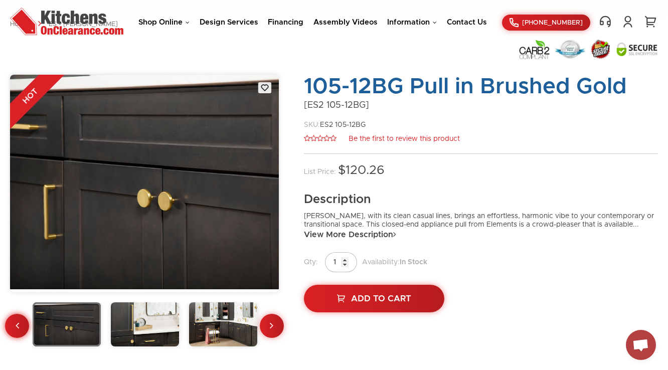
click at [14, 323] on link at bounding box center [17, 326] width 24 height 24
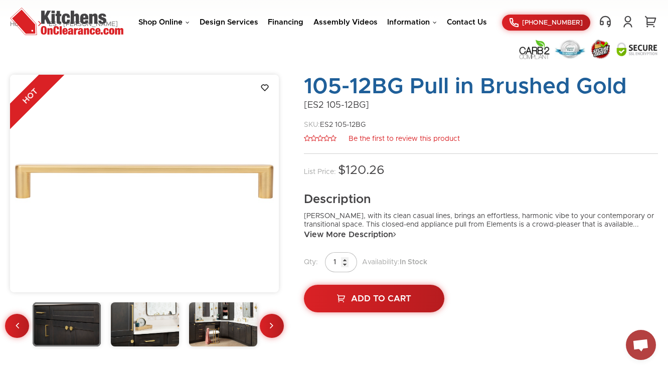
click at [227, 327] on img at bounding box center [223, 325] width 68 height 44
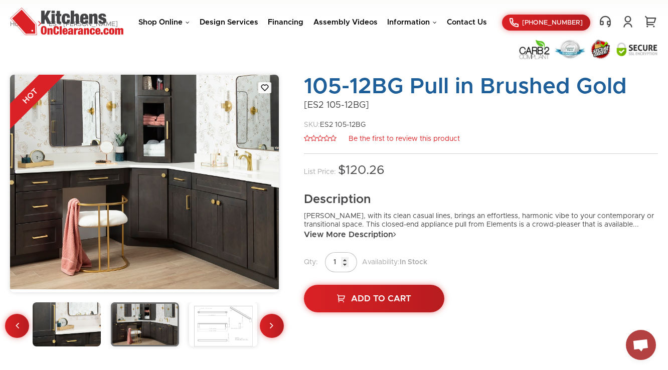
click at [68, 318] on img at bounding box center [67, 325] width 68 height 44
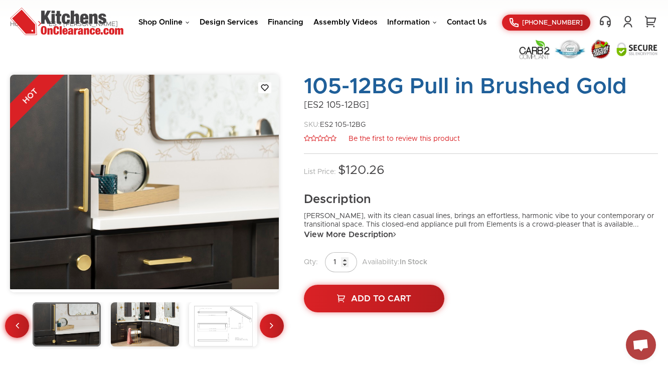
click at [22, 319] on link at bounding box center [17, 326] width 24 height 24
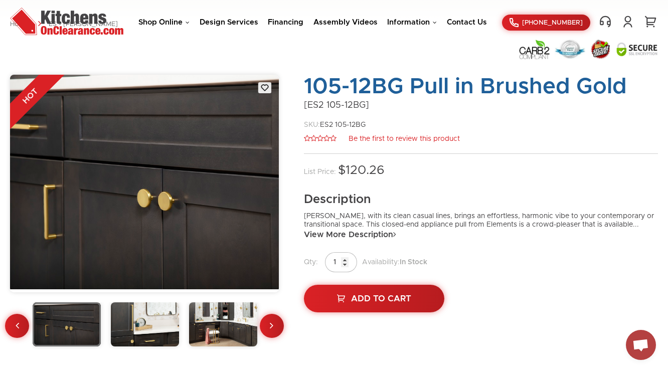
click at [169, 331] on img at bounding box center [145, 325] width 68 height 44
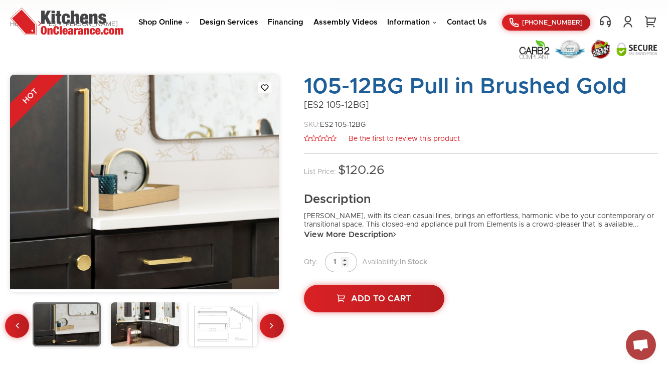
click at [176, 329] on img at bounding box center [145, 325] width 68 height 44
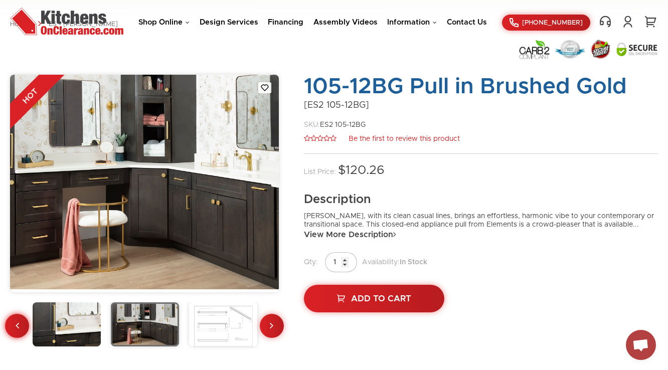
click at [8, 324] on link at bounding box center [17, 326] width 24 height 24
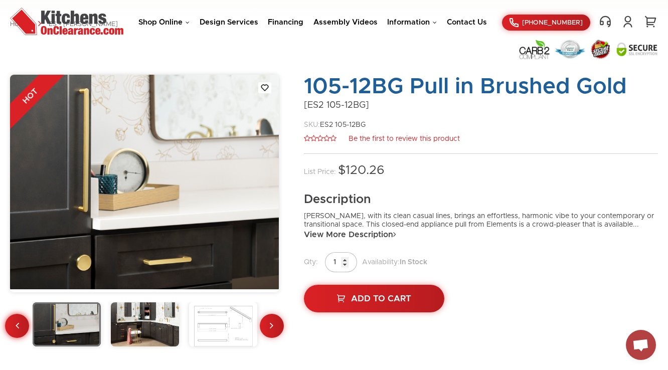
click at [8, 324] on link at bounding box center [17, 326] width 24 height 24
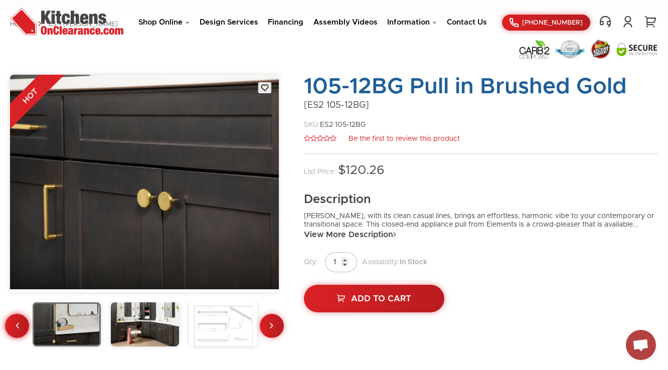
click at [8, 324] on link at bounding box center [17, 326] width 24 height 24
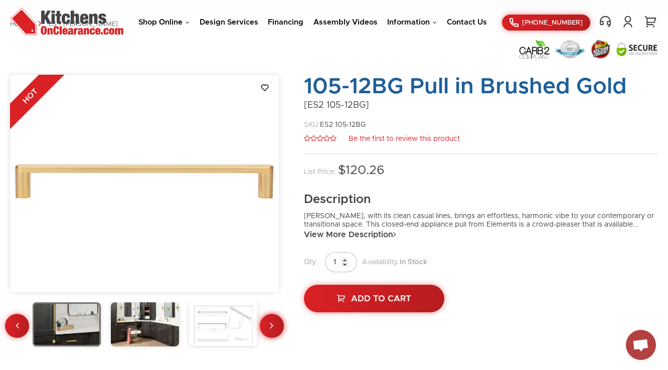
click at [279, 324] on link at bounding box center [272, 326] width 24 height 24
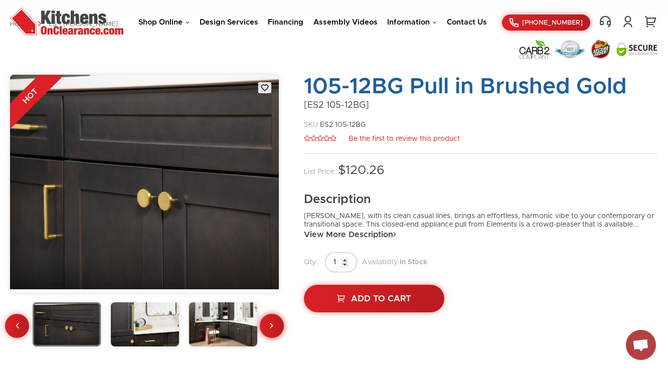
click at [279, 324] on link at bounding box center [272, 326] width 24 height 24
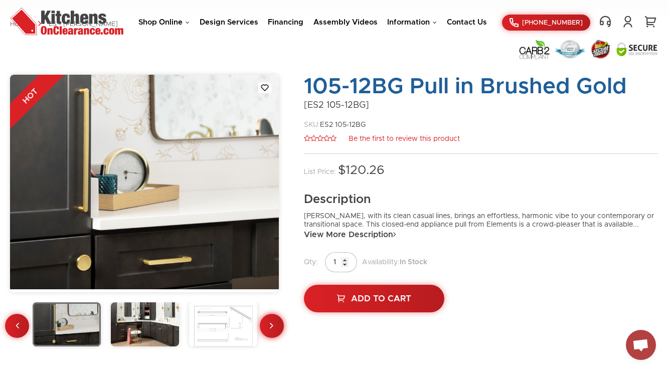
click at [279, 324] on link at bounding box center [272, 326] width 24 height 24
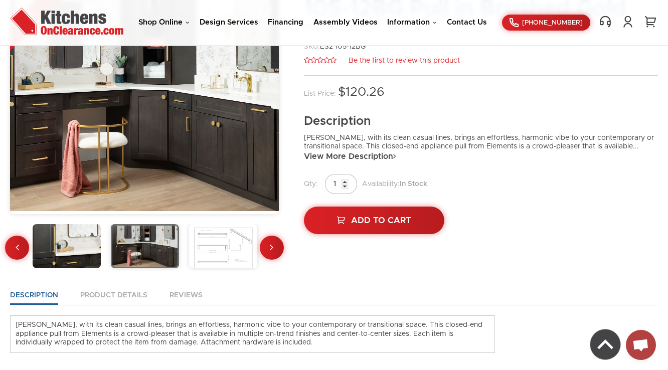
scroll to position [241, 0]
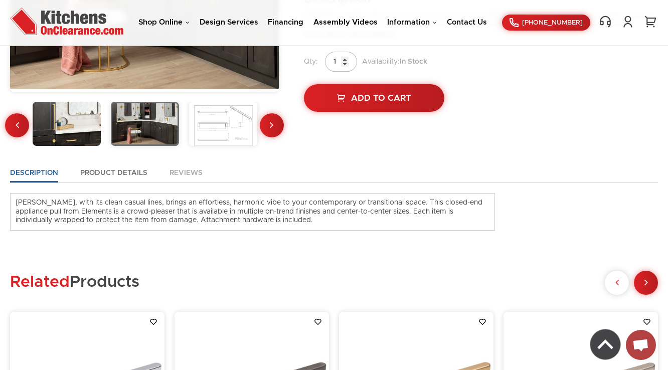
click at [110, 170] on link "Product Details" at bounding box center [113, 176] width 67 height 14
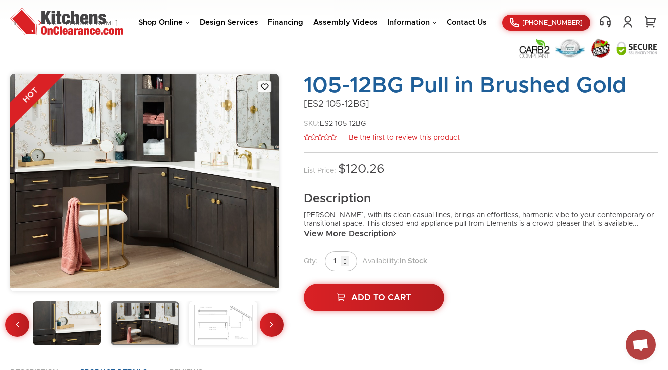
scroll to position [40, 0]
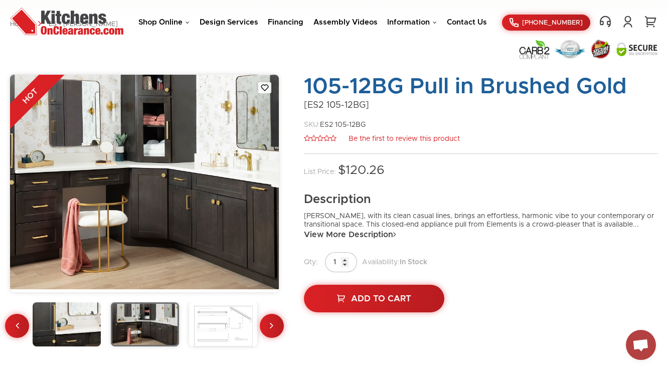
click at [239, 331] on img at bounding box center [223, 325] width 68 height 44
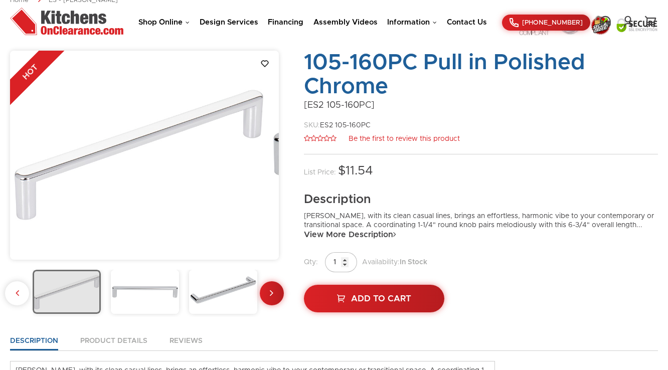
scroll to position [80, 0]
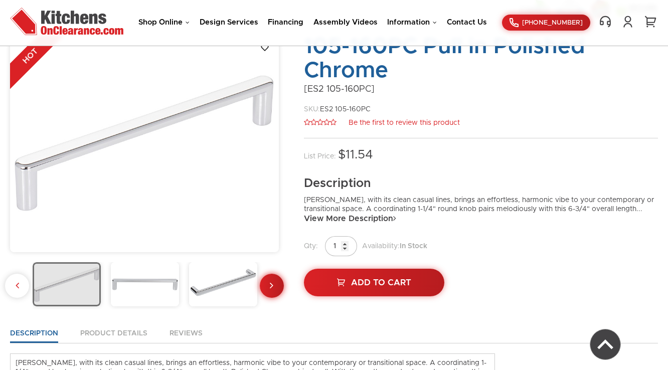
click at [270, 289] on icon at bounding box center [272, 285] width 4 height 10
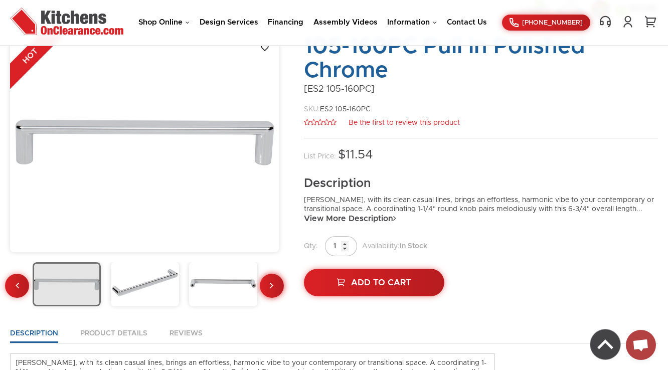
click at [270, 289] on icon at bounding box center [272, 285] width 4 height 10
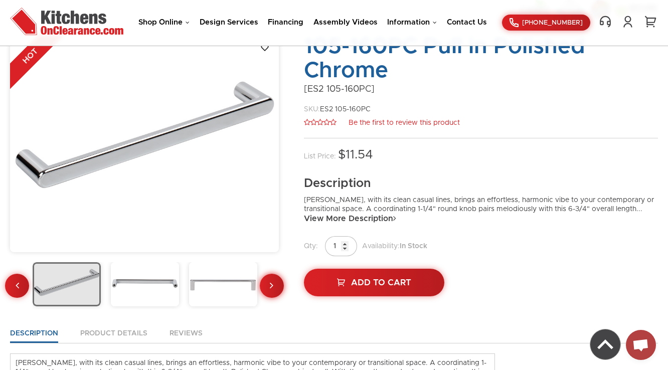
click at [270, 289] on icon at bounding box center [272, 285] width 4 height 10
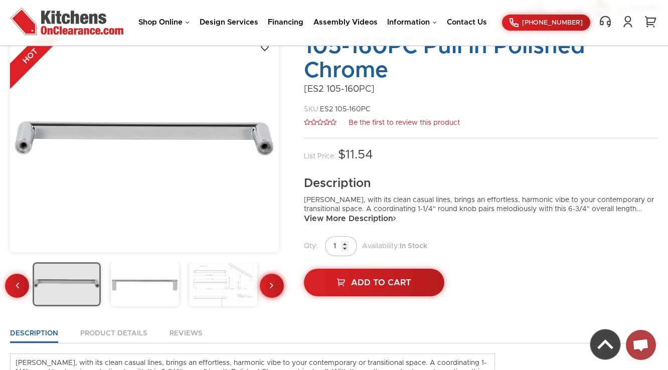
click at [270, 289] on icon at bounding box center [272, 285] width 4 height 10
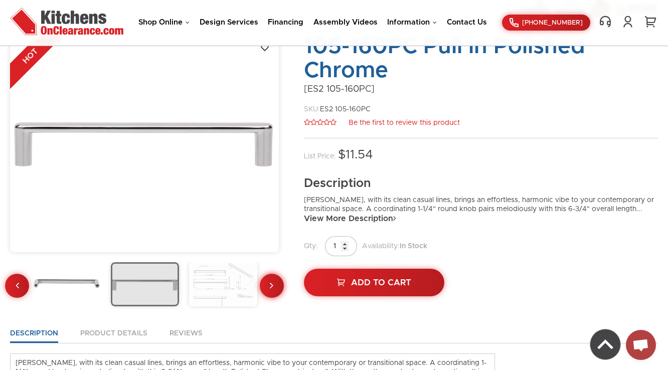
click at [270, 289] on icon at bounding box center [272, 285] width 4 height 10
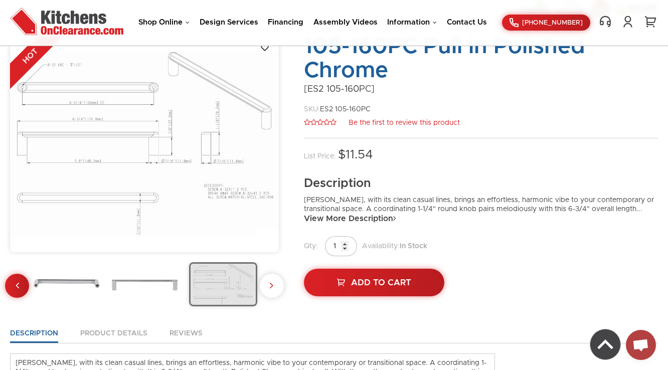
scroll to position [40, 0]
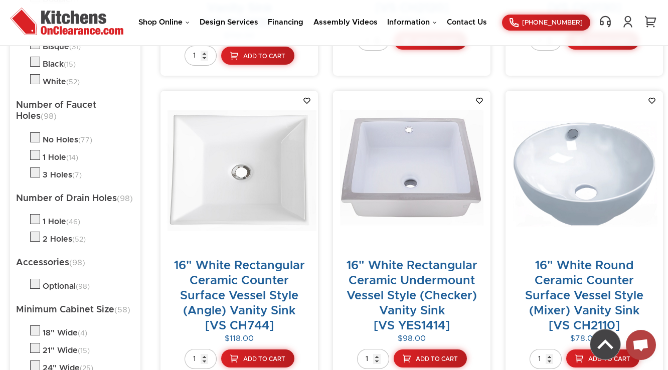
scroll to position [763, 0]
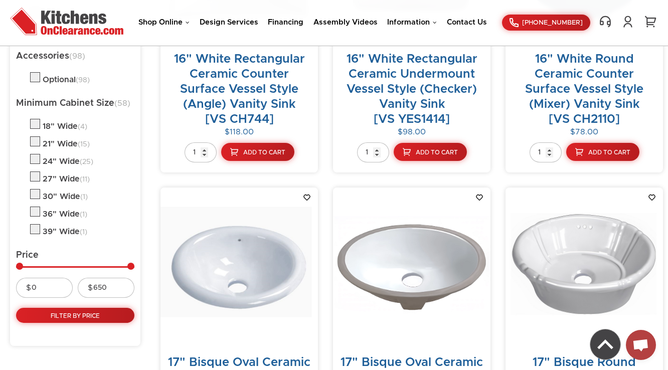
scroll to position [963, 0]
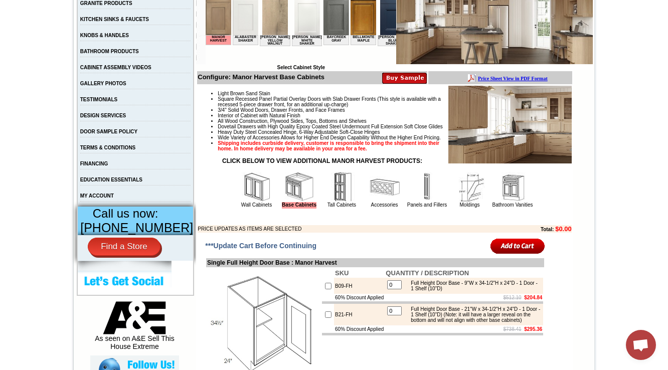
click at [245, 202] on img at bounding box center [257, 187] width 30 height 30
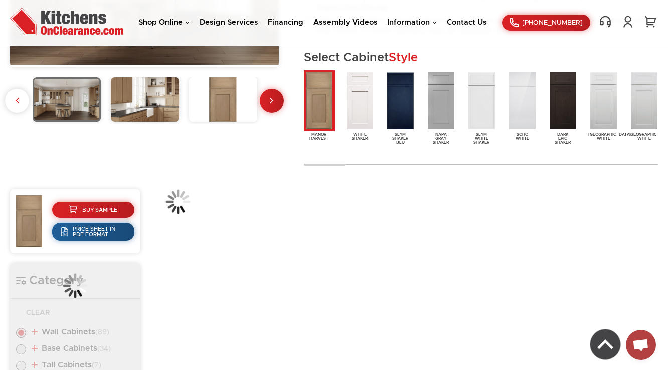
scroll to position [383, 0]
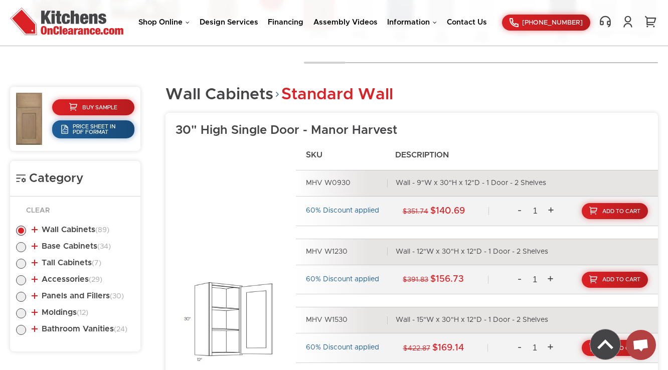
click at [20, 246] on label at bounding box center [21, 250] width 10 height 8
radio input "true"
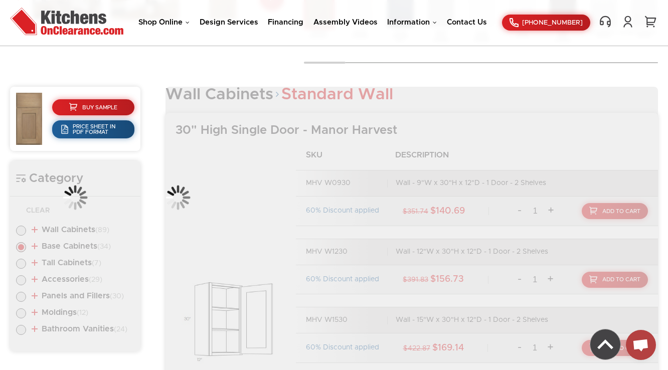
click at [22, 228] on div "Category Clear Wall Cabinets (89) Standard Wall (37) 30" High Single Door (23)" at bounding box center [75, 256] width 130 height 191
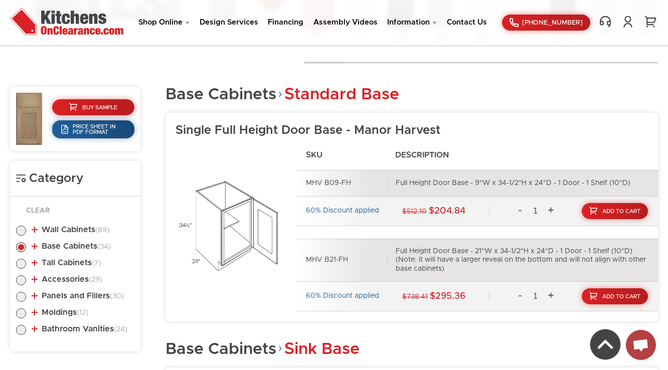
click at [21, 229] on label at bounding box center [21, 233] width 10 height 8
radio input "true"
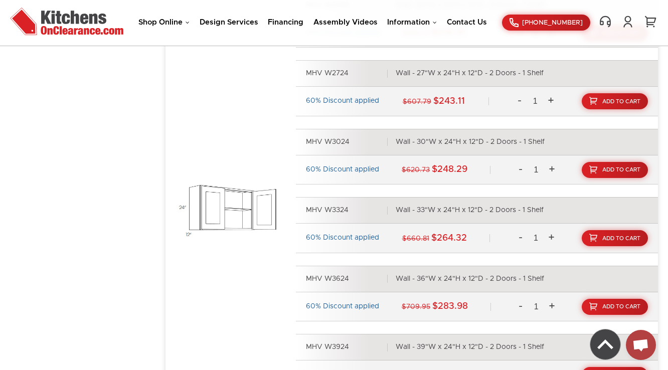
scroll to position [5120, 0]
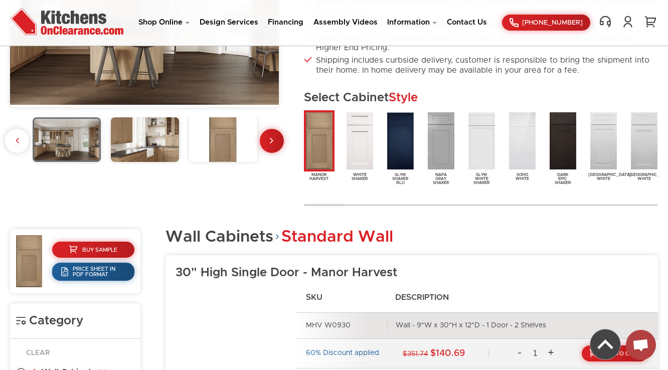
scroll to position [401, 0]
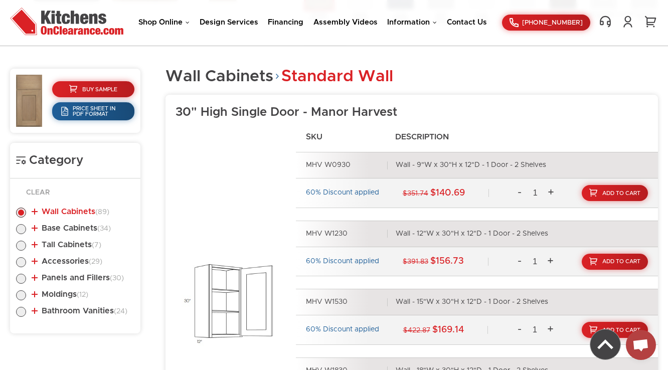
click at [42, 211] on link "Wall Cabinets (89)" at bounding box center [71, 212] width 78 height 8
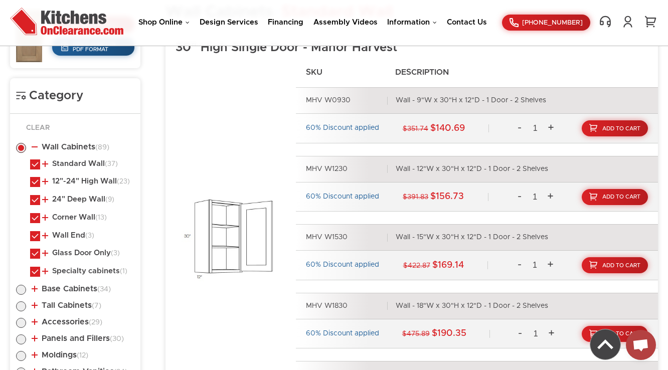
scroll to position [482, 0]
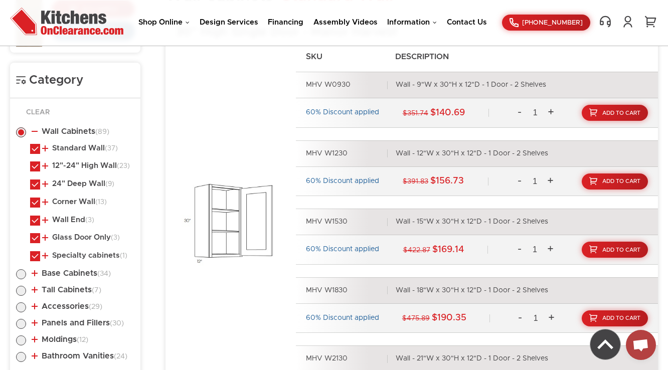
click at [35, 148] on label at bounding box center [35, 152] width 10 height 8
checkbox input "false"
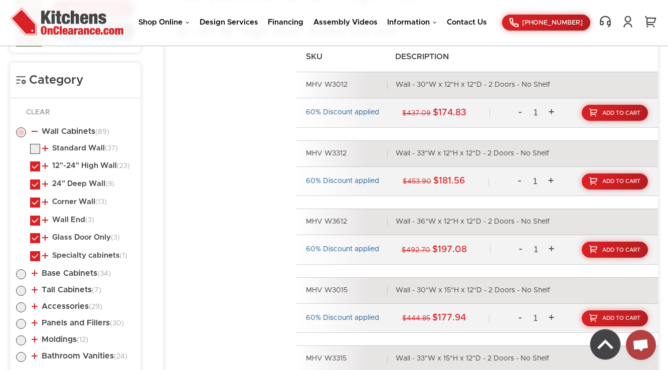
click at [35, 166] on label at bounding box center [35, 170] width 10 height 8
checkbox input "false"
click at [33, 202] on label at bounding box center [35, 206] width 10 height 8
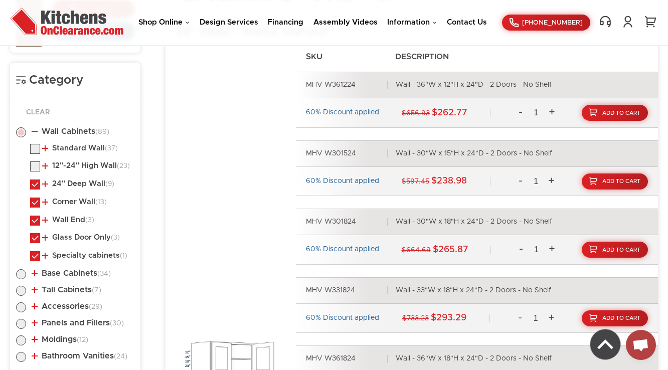
checkbox input "false"
click at [32, 221] on label at bounding box center [35, 224] width 10 height 8
checkbox input "false"
click at [34, 238] on label at bounding box center [35, 241] width 10 height 8
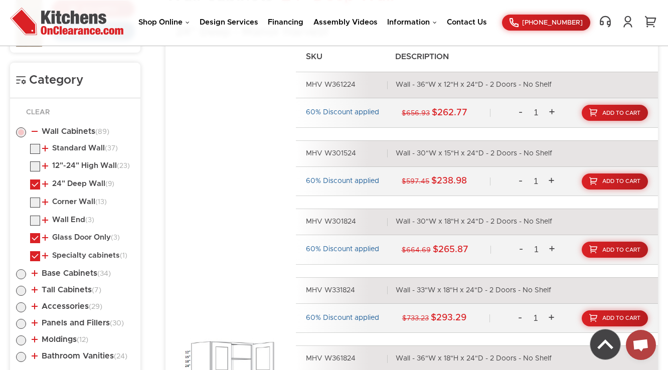
checkbox input "false"
click at [33, 257] on label at bounding box center [35, 259] width 10 height 8
checkbox input "false"
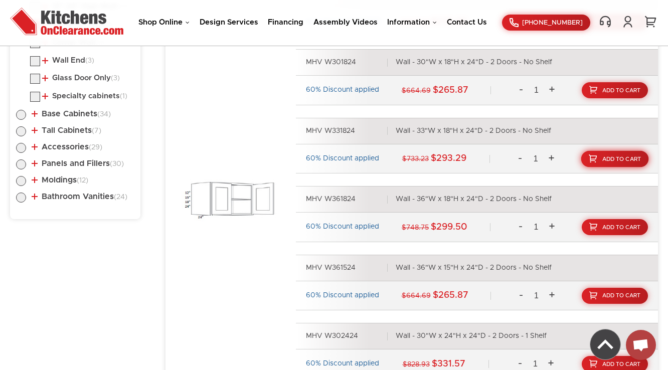
scroll to position [642, 0]
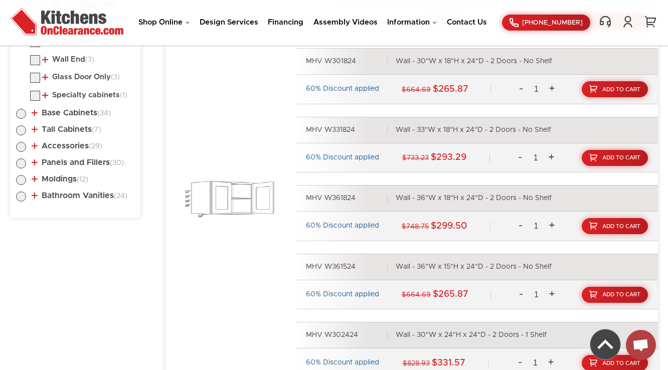
drag, startPoint x: 363, startPoint y: 270, endPoint x: 333, endPoint y: 270, distance: 30.6
click at [333, 270] on div "MHV W361524" at bounding box center [346, 267] width 81 height 9
copy div "361524"
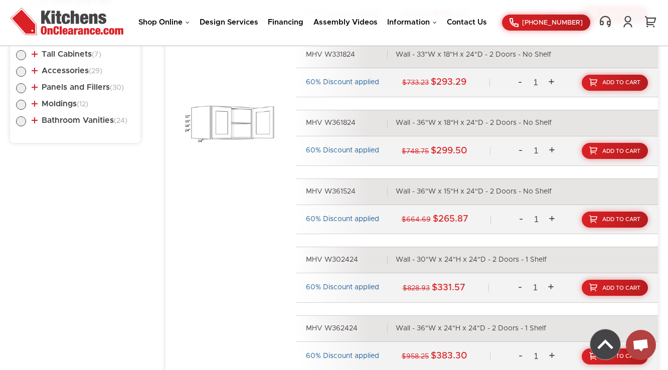
scroll to position [722, 0]
